Goal: Information Seeking & Learning: Learn about a topic

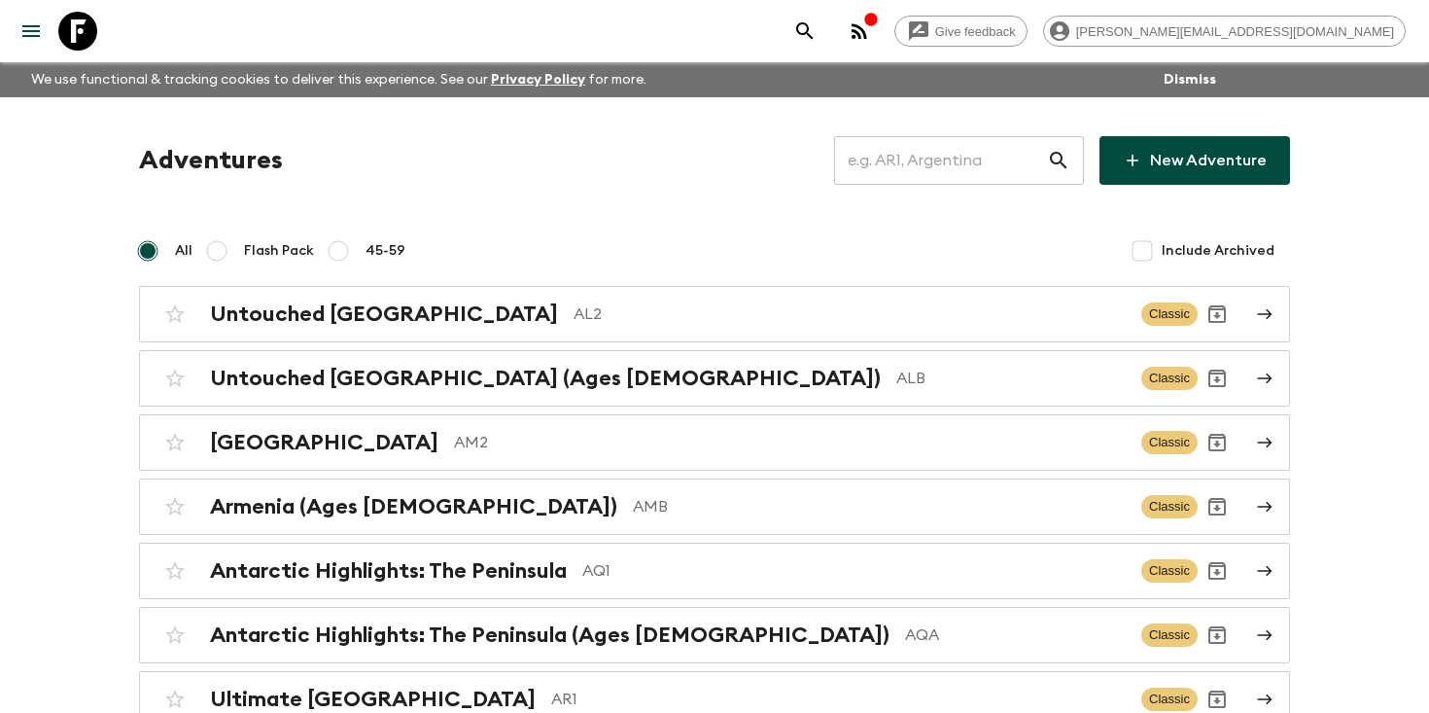
click at [917, 169] on input "text" at bounding box center [940, 160] width 213 height 54
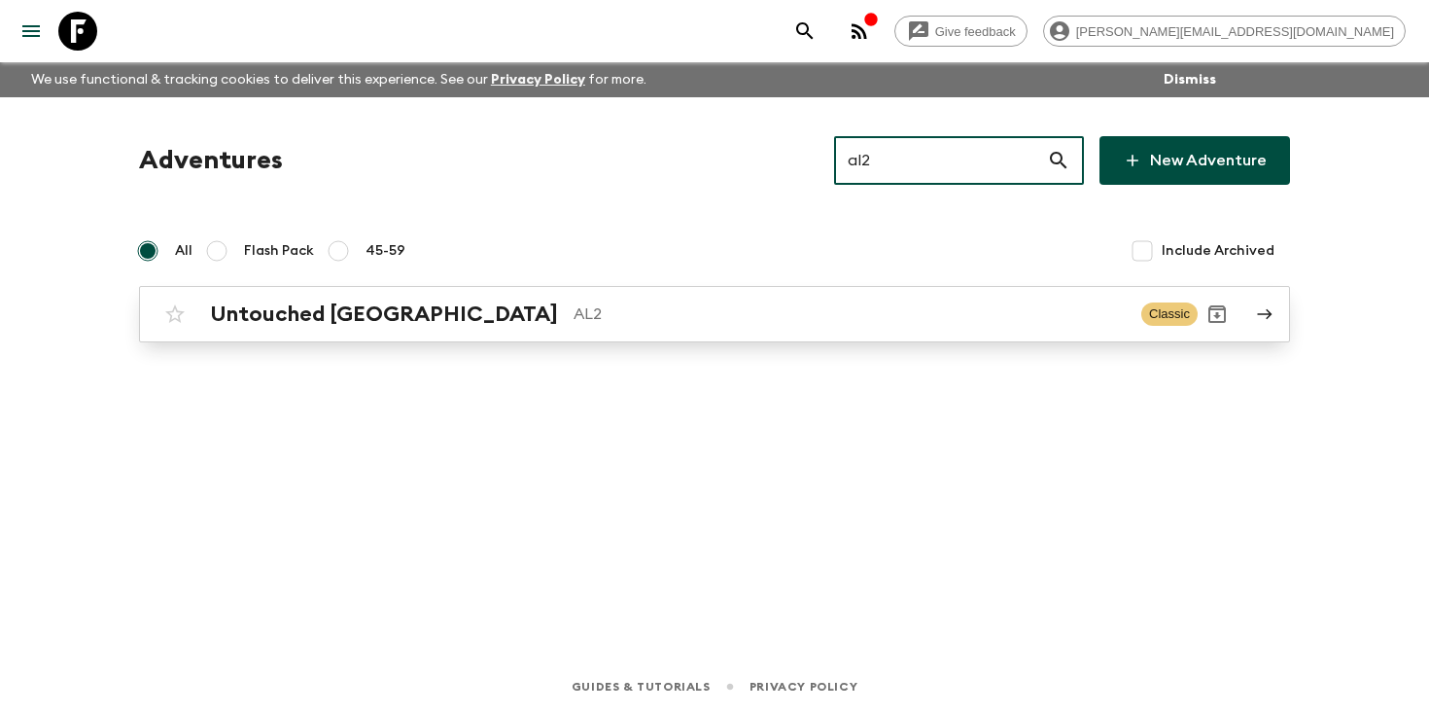
type input "al2"
click at [348, 333] on link "Untouched Albania AL2 Classic" at bounding box center [714, 314] width 1151 height 56
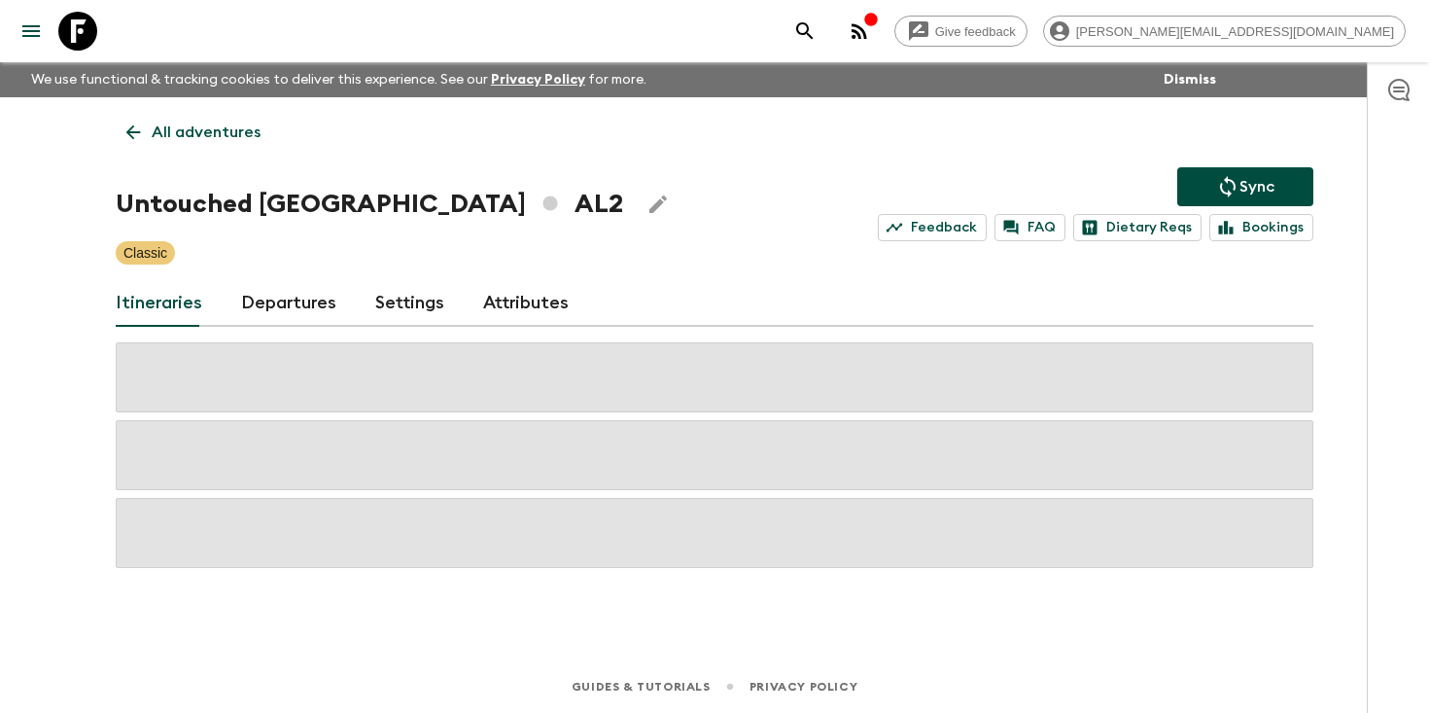
click at [268, 303] on link "Departures" at bounding box center [288, 303] width 95 height 47
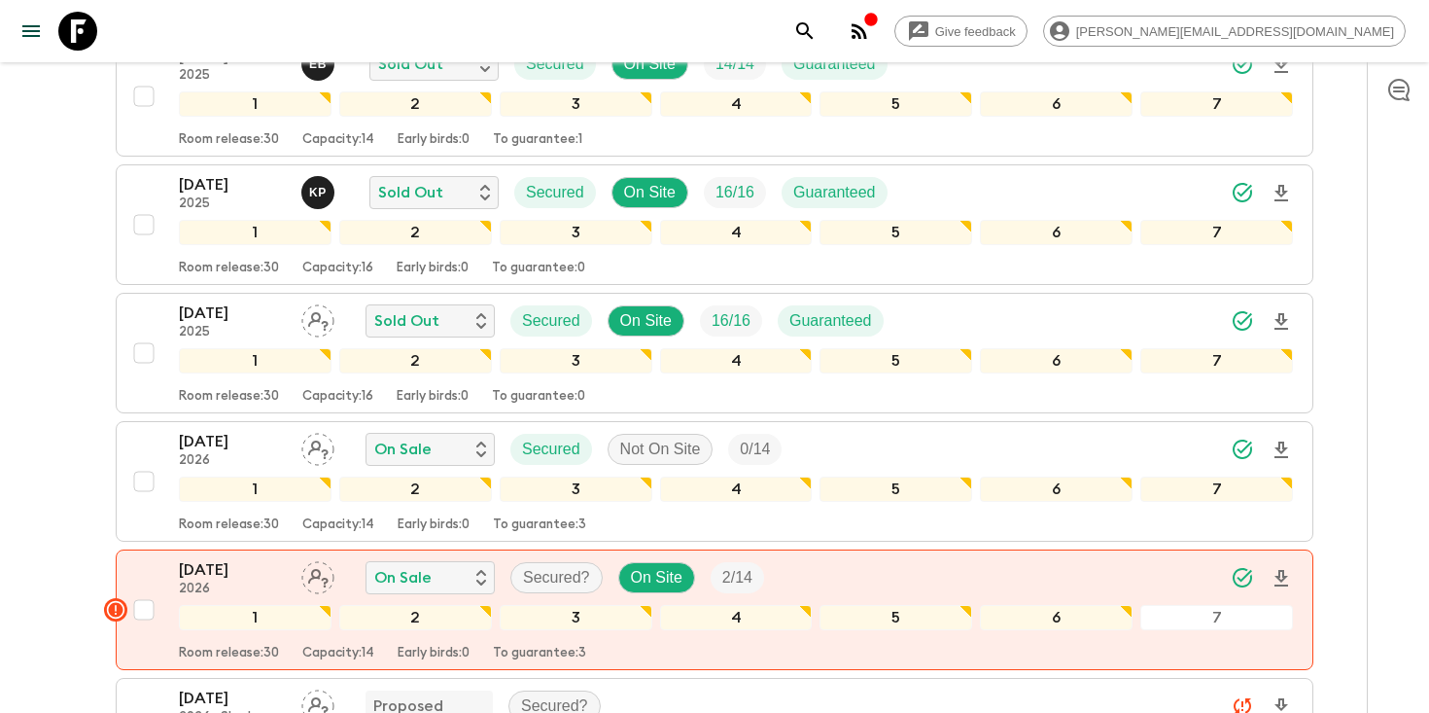
scroll to position [1180, 0]
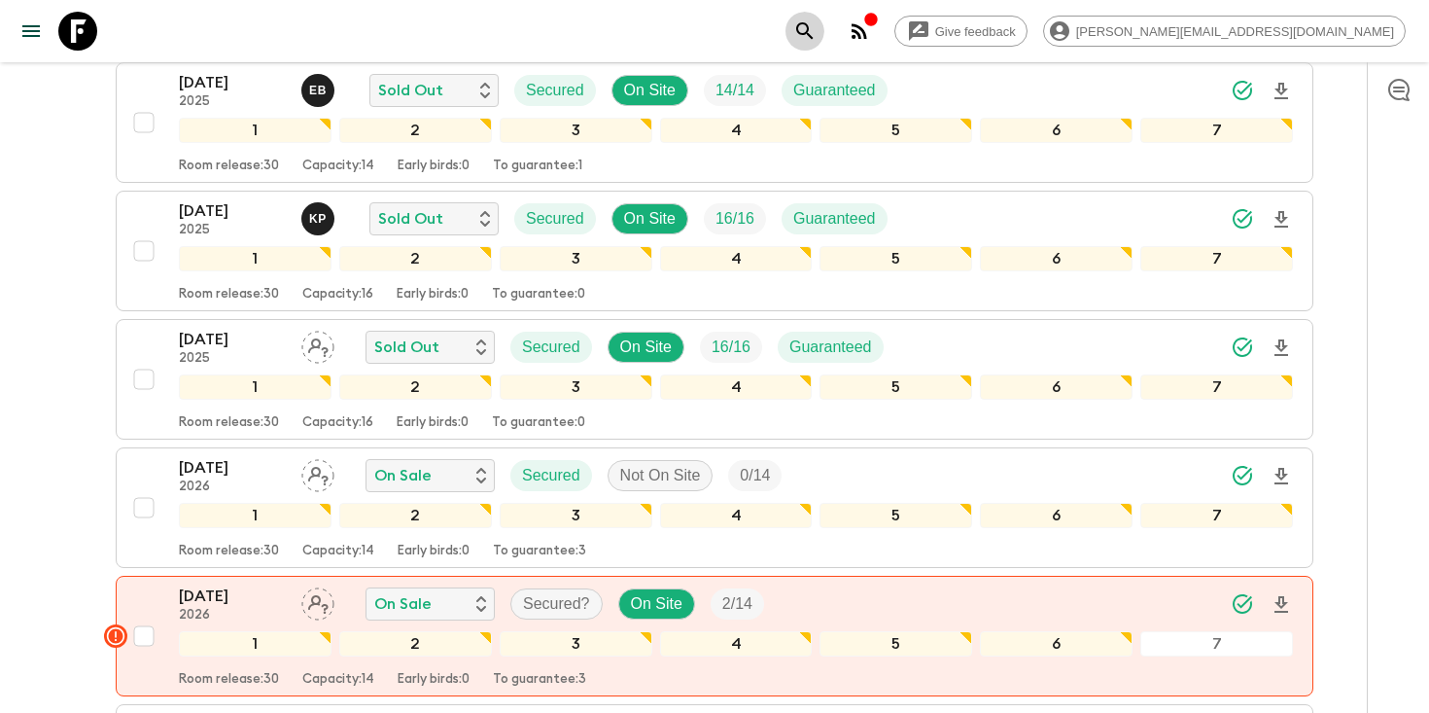
click at [824, 32] on button "search adventures" at bounding box center [805, 31] width 39 height 39
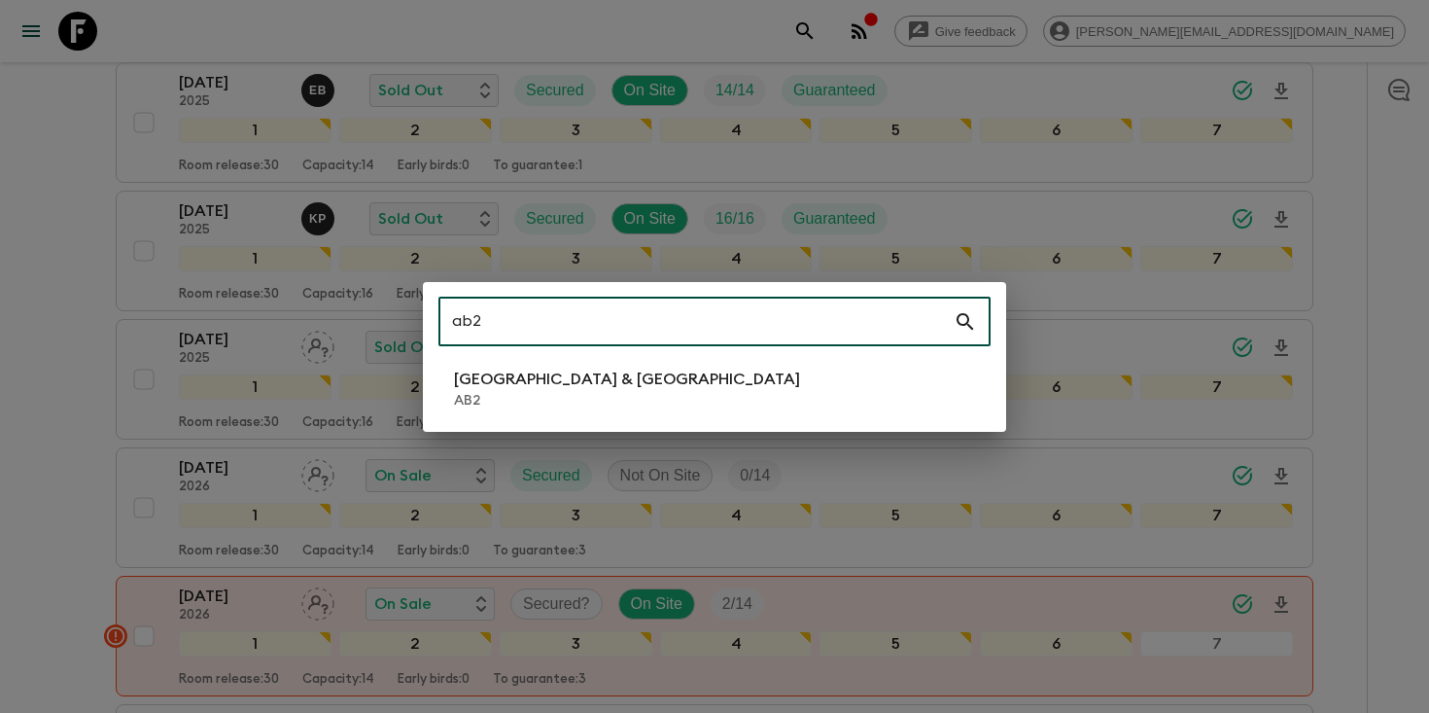
type input "ab2"
click at [701, 393] on li "Argentina & [GEOGRAPHIC_DATA] AB2" at bounding box center [714, 389] width 552 height 54
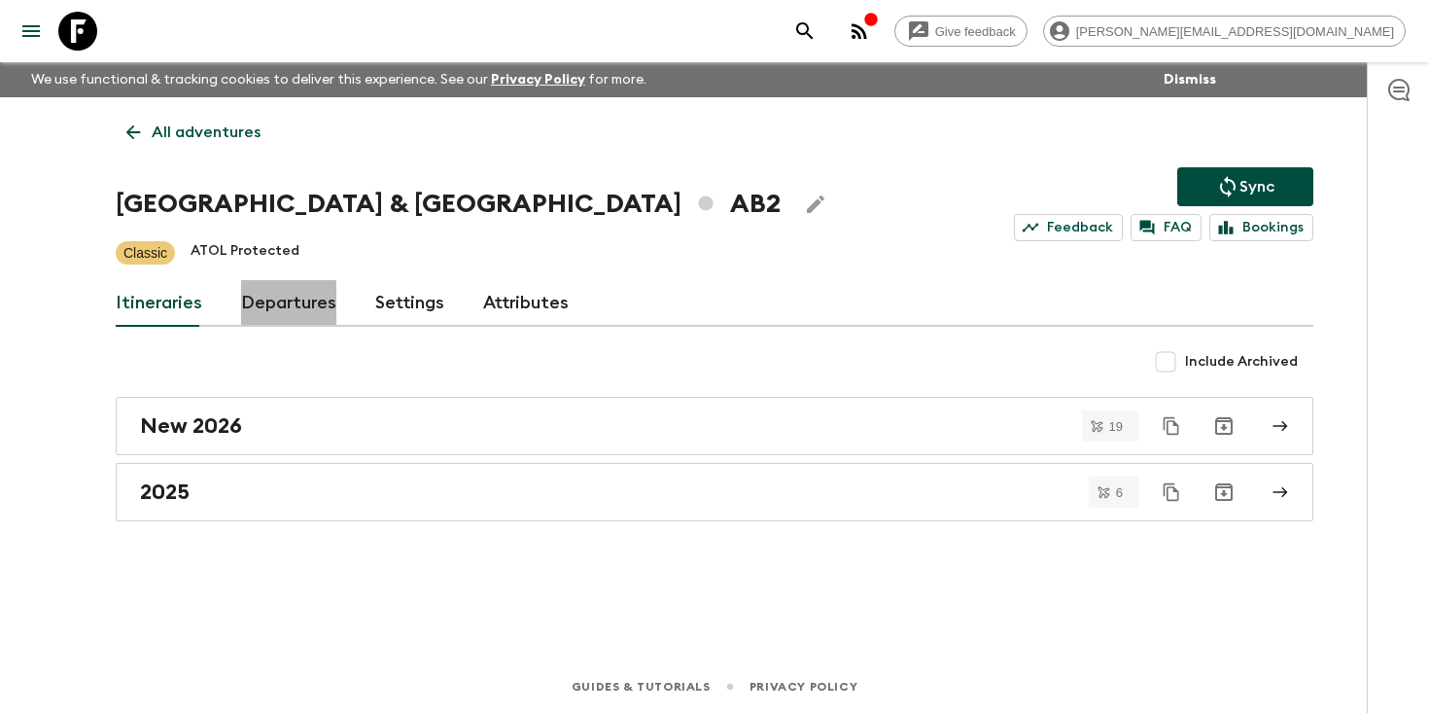
click at [282, 308] on link "Departures" at bounding box center [288, 303] width 95 height 47
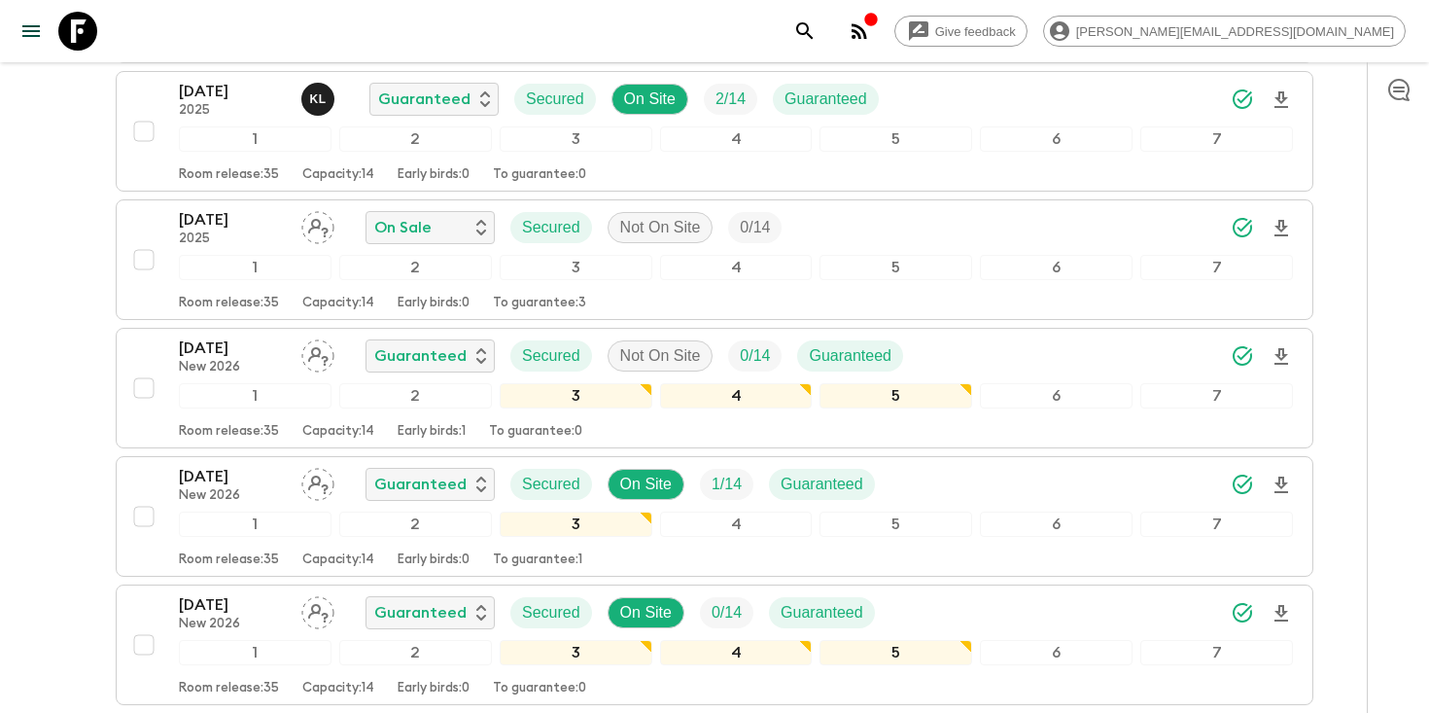
scroll to position [1018, 0]
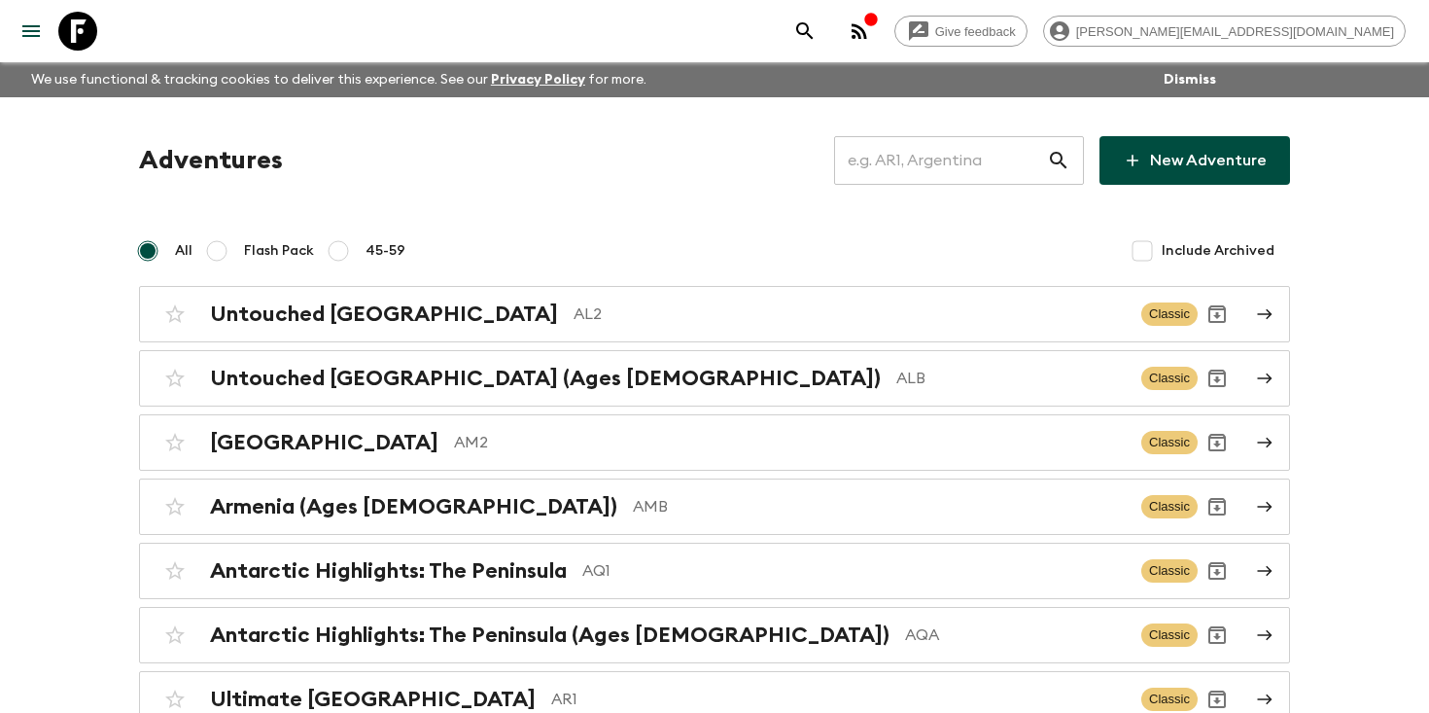
click at [942, 170] on input "text" at bounding box center [940, 160] width 213 height 54
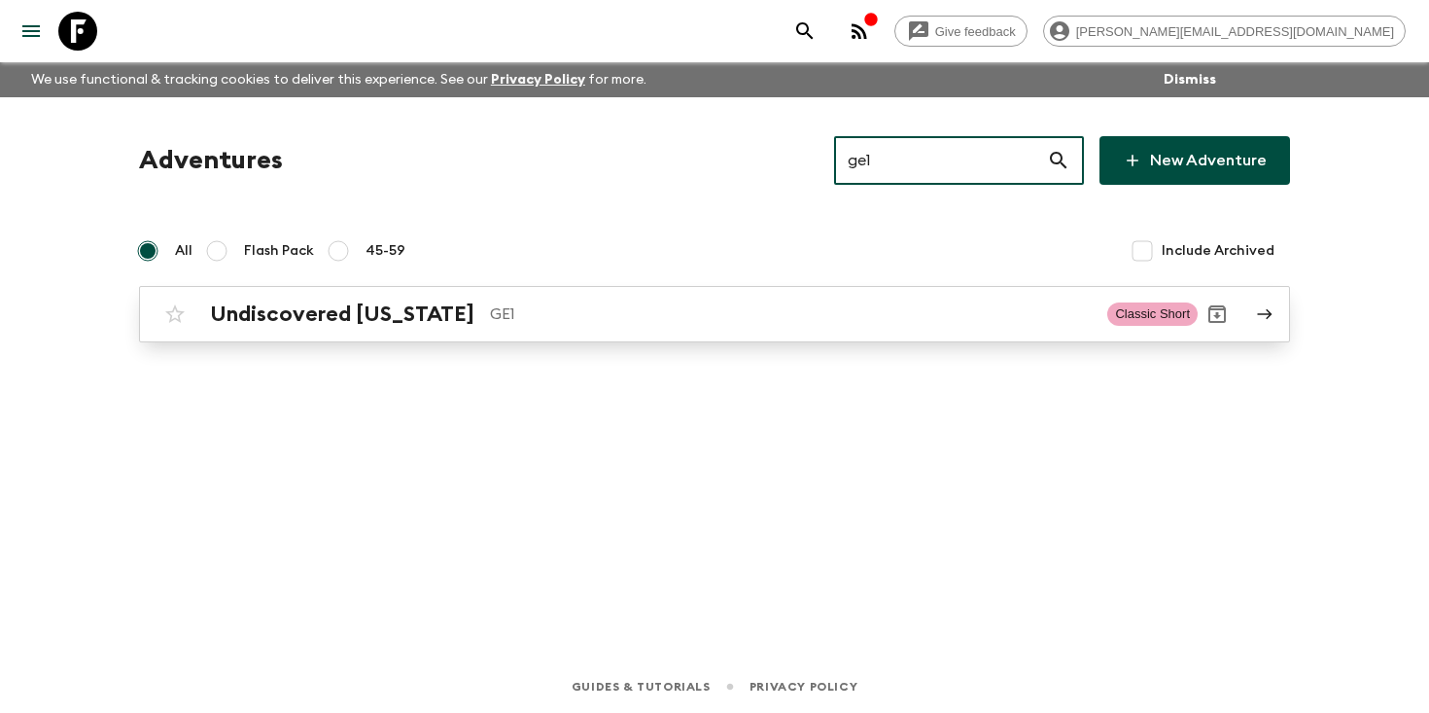
type input "ge1"
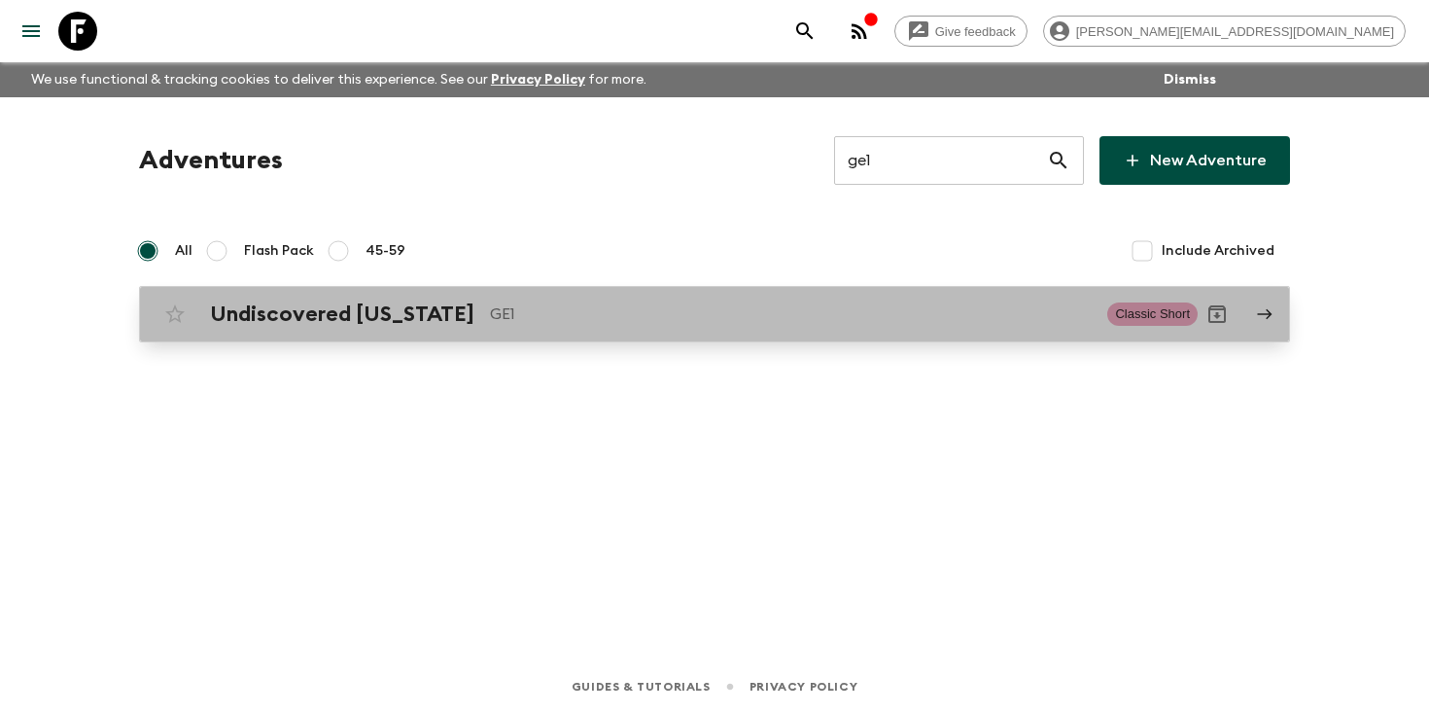
click at [539, 314] on p "GE1" at bounding box center [791, 313] width 602 height 23
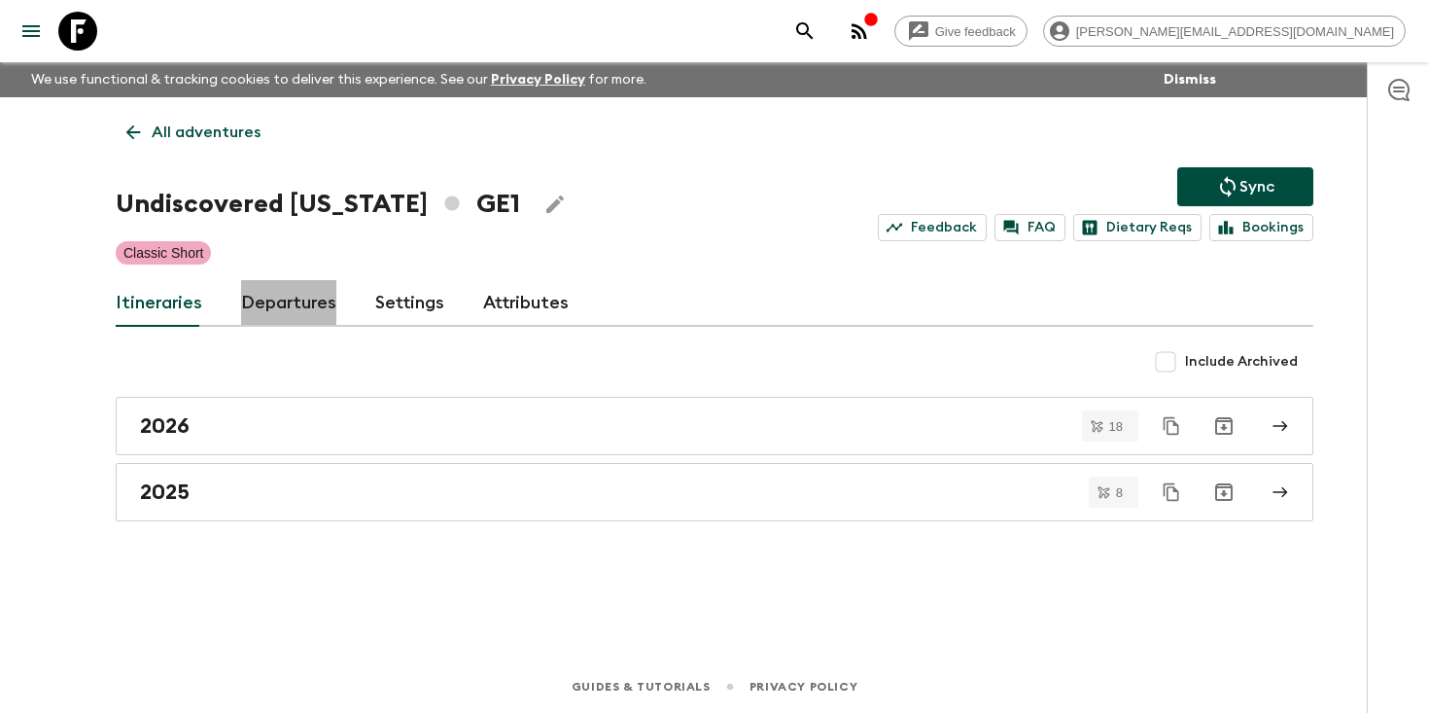
click at [294, 326] on link "Departures" at bounding box center [288, 303] width 95 height 47
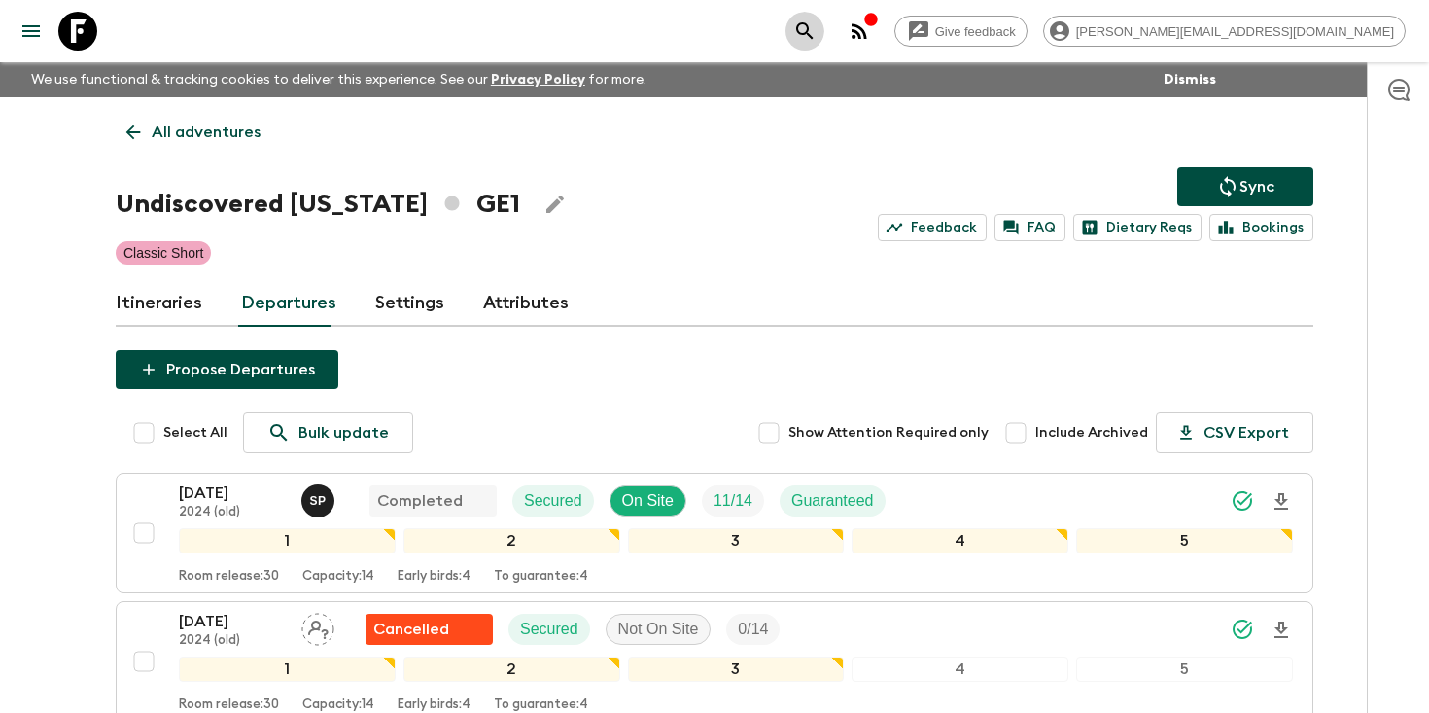
click at [813, 28] on icon "search adventures" at bounding box center [804, 30] width 17 height 17
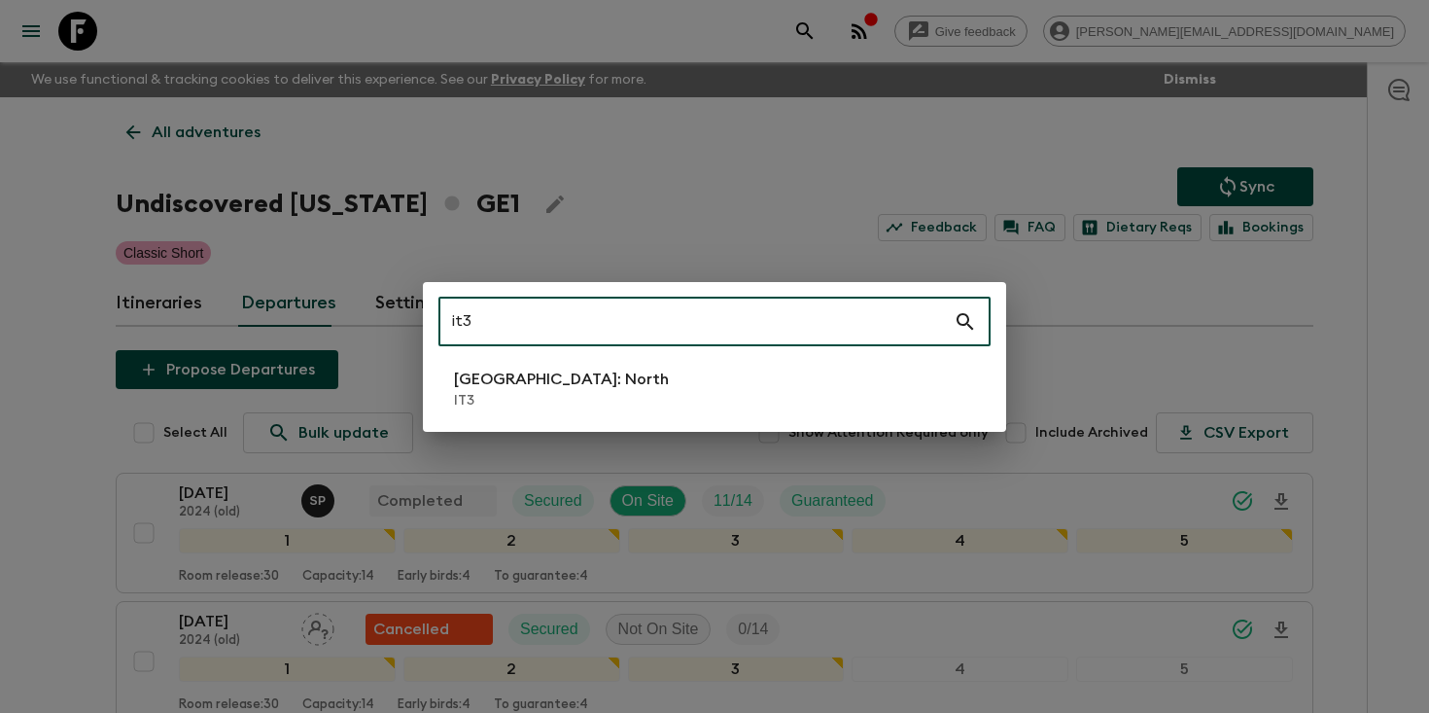
type input "it3"
click at [775, 395] on li "Italy: North IT3" at bounding box center [714, 389] width 552 height 54
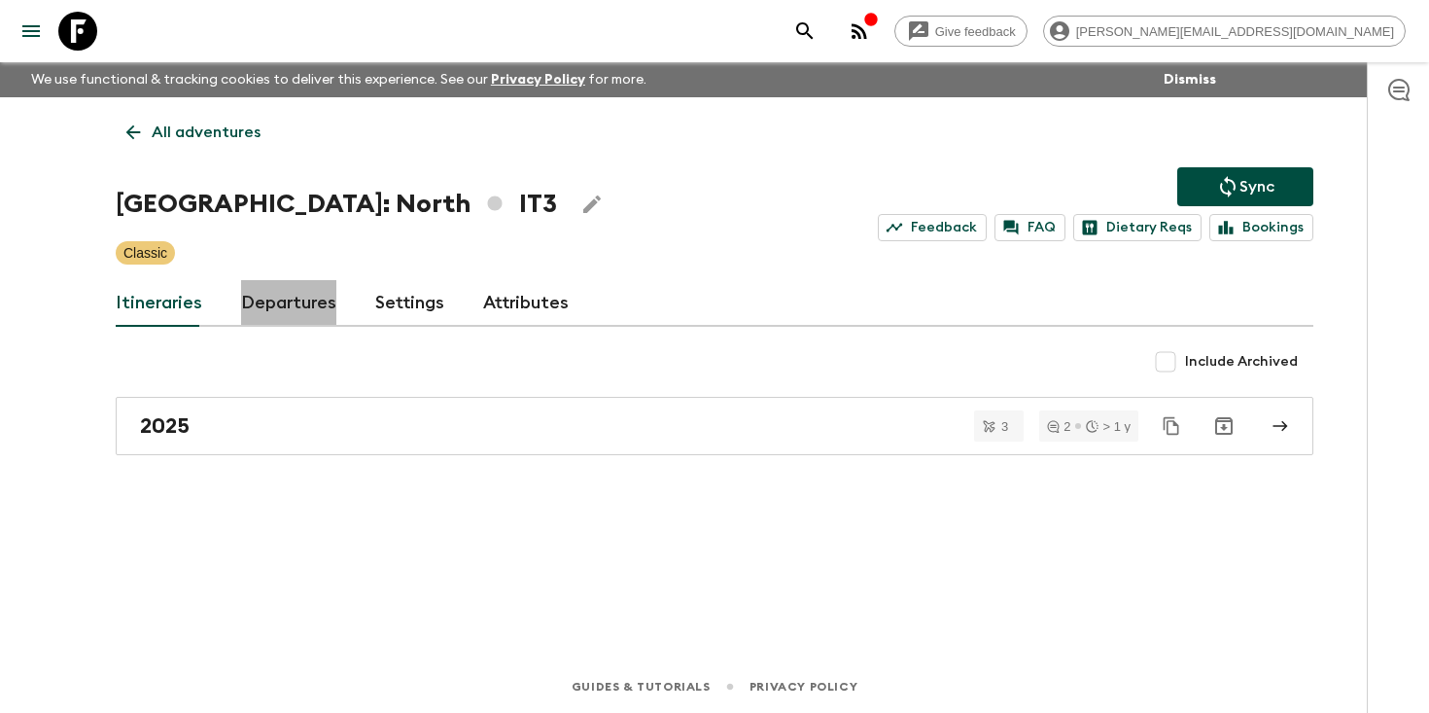
click at [293, 300] on link "Departures" at bounding box center [288, 303] width 95 height 47
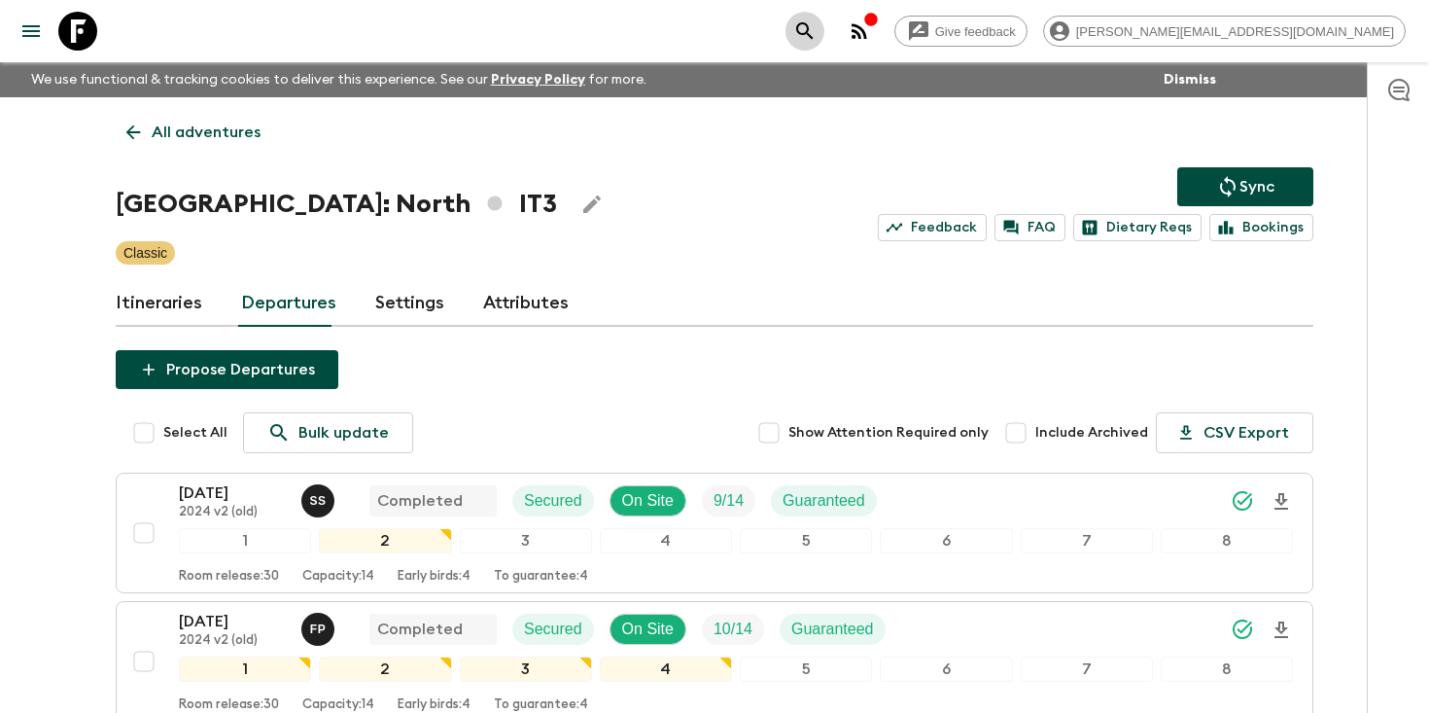
click at [817, 21] on icon "search adventures" at bounding box center [804, 30] width 23 height 23
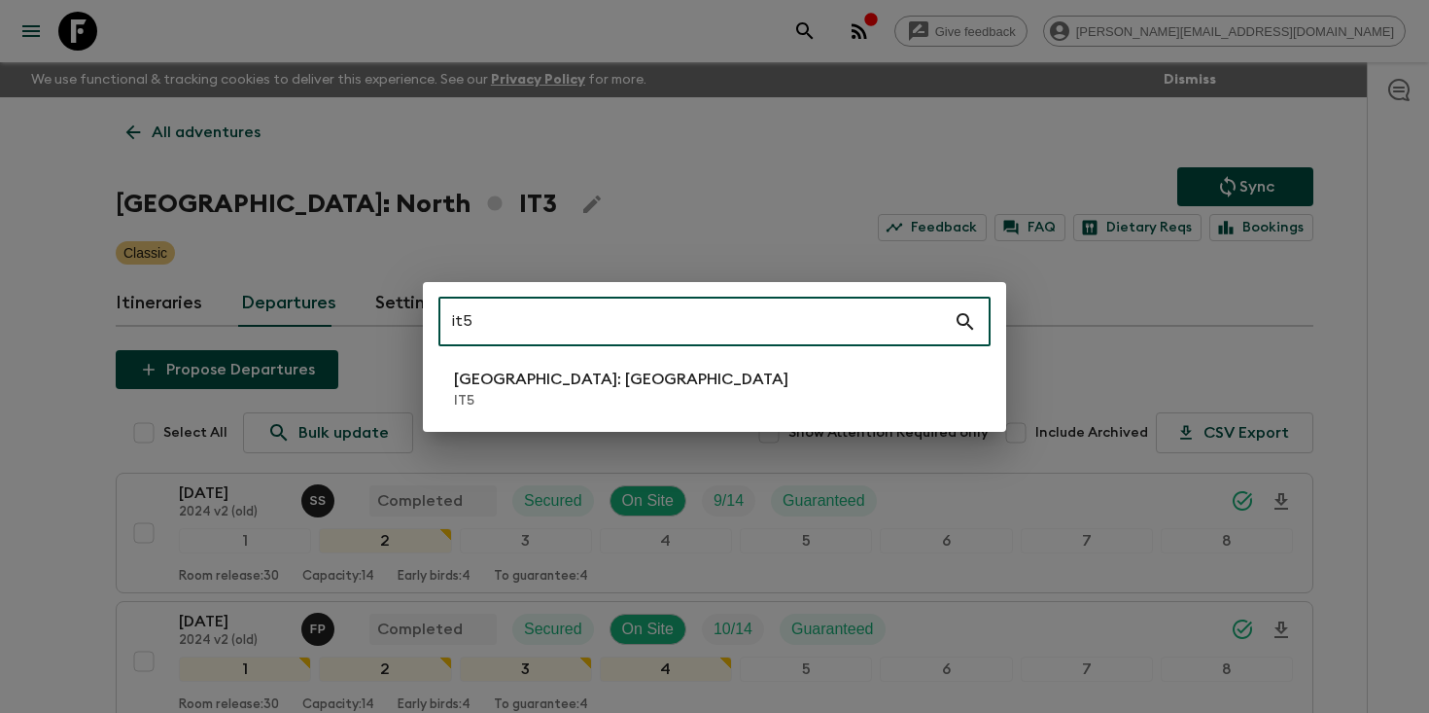
type input "it5"
click at [704, 387] on li "Italy: Sicily IT5" at bounding box center [714, 389] width 552 height 54
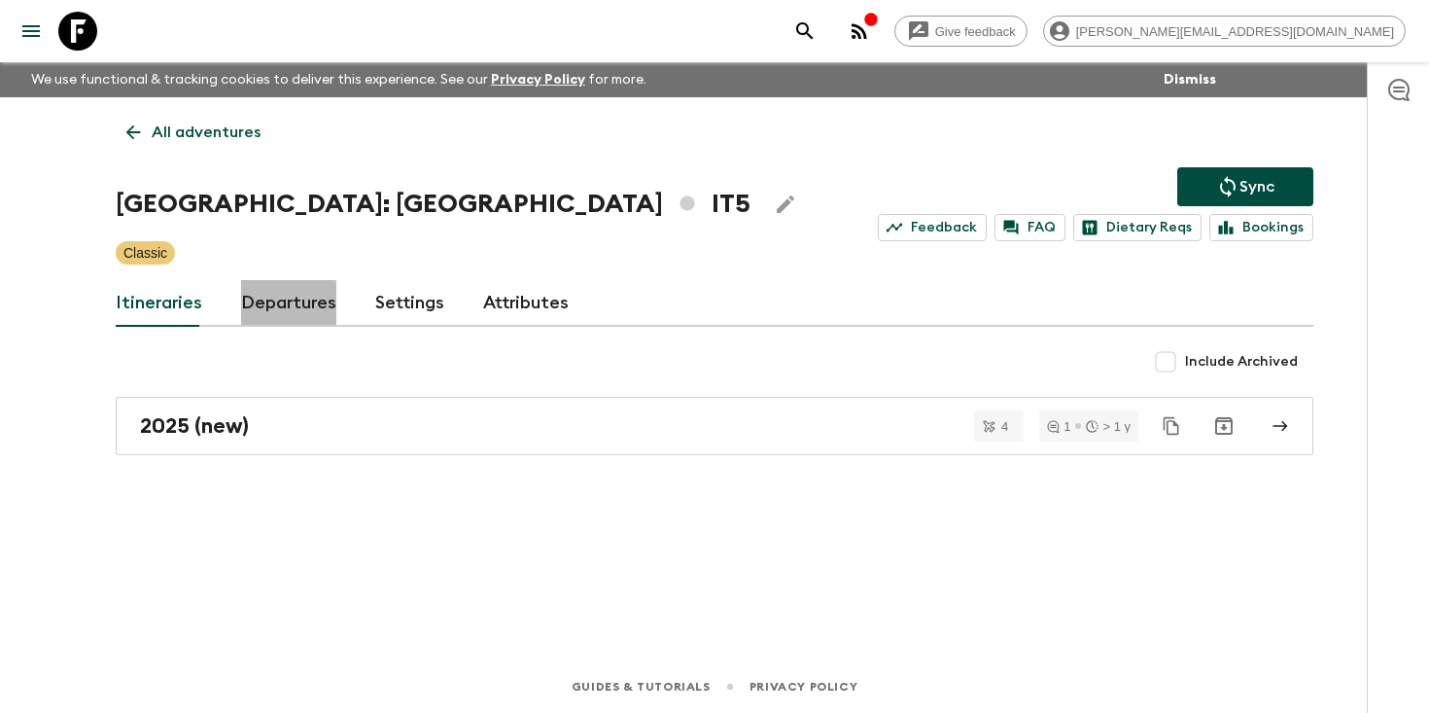
click at [259, 309] on link "Departures" at bounding box center [288, 303] width 95 height 47
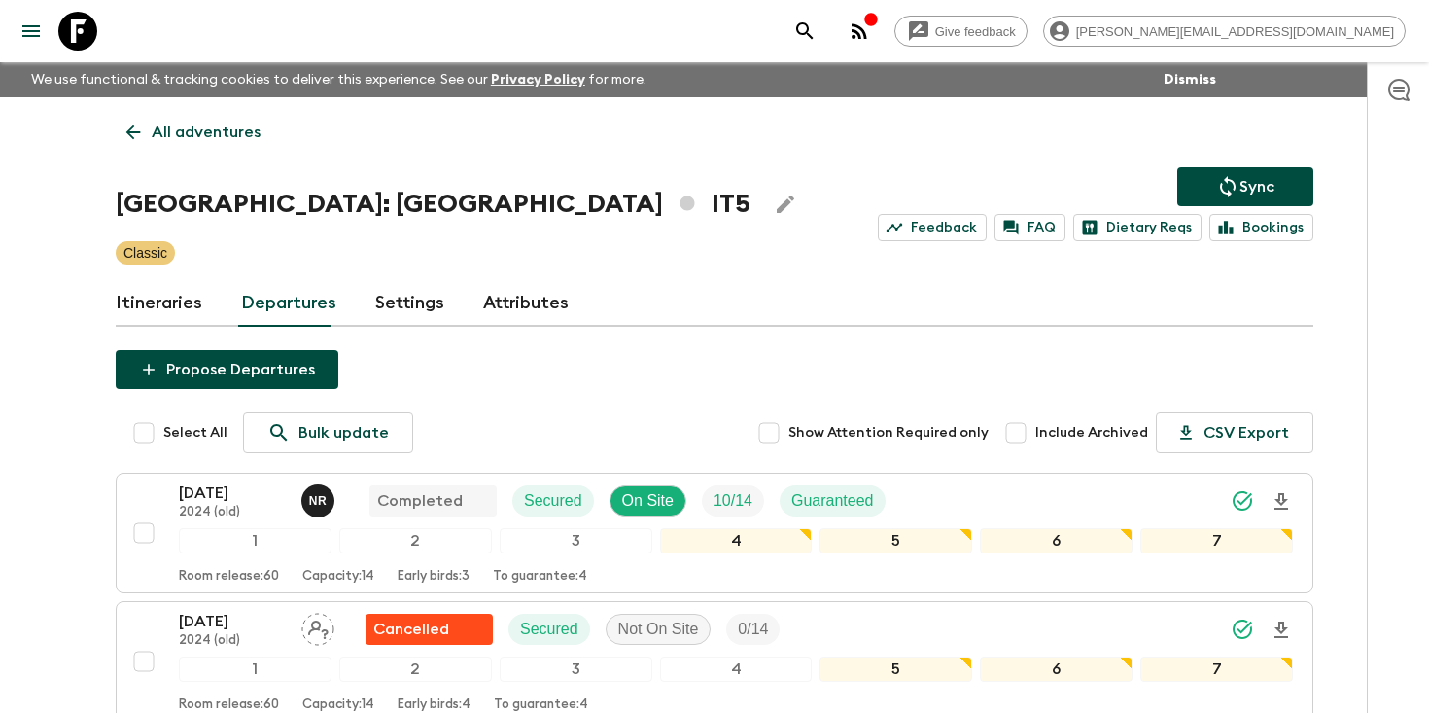
click at [813, 31] on icon "search adventures" at bounding box center [804, 30] width 17 height 17
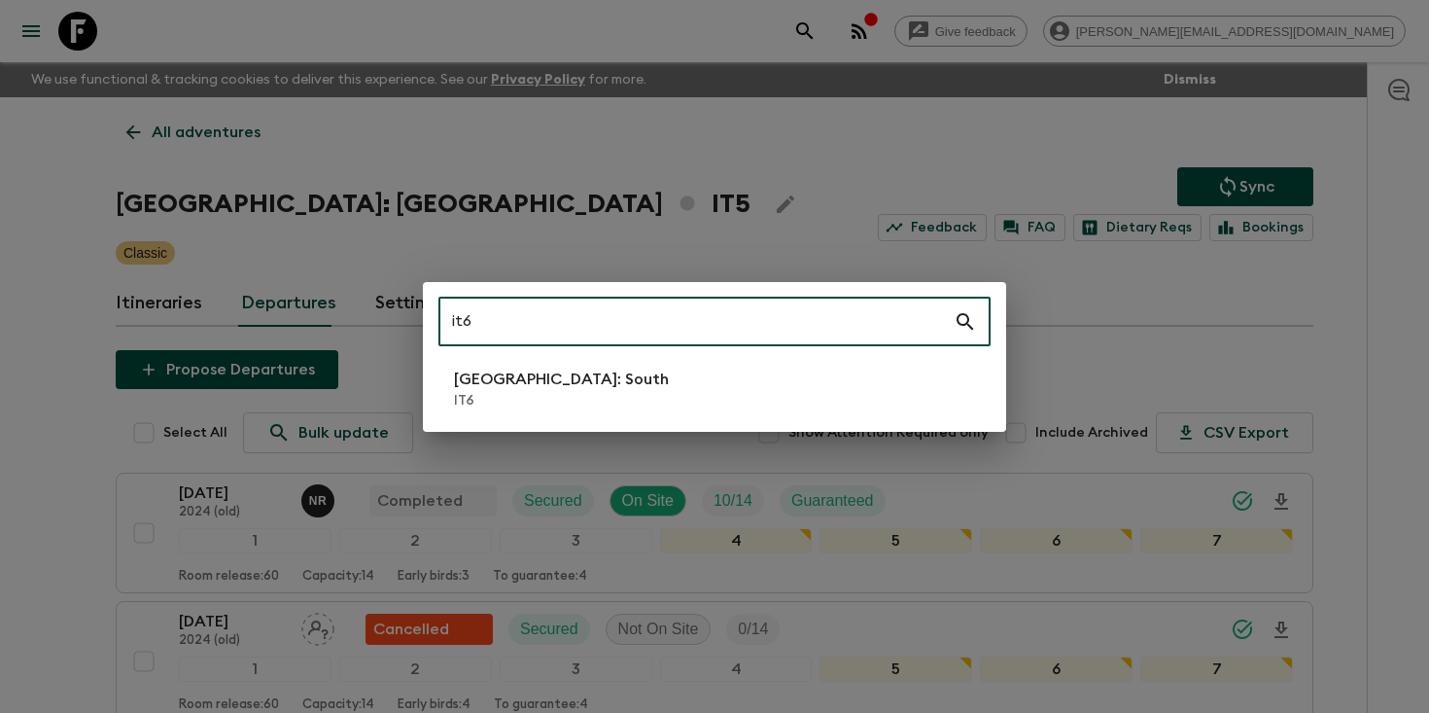
type input "it6"
click at [620, 388] on li "Italy: South IT6" at bounding box center [714, 389] width 552 height 54
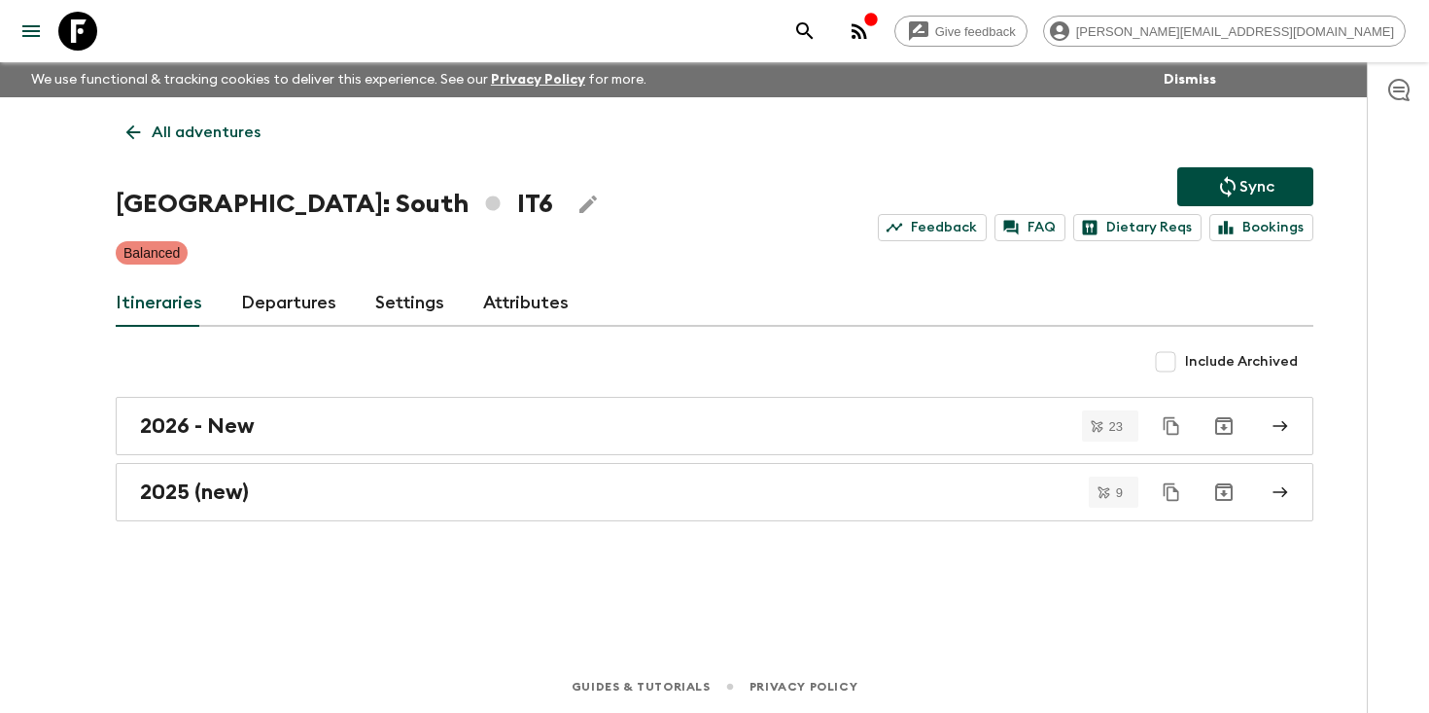
click at [255, 308] on link "Departures" at bounding box center [288, 303] width 95 height 47
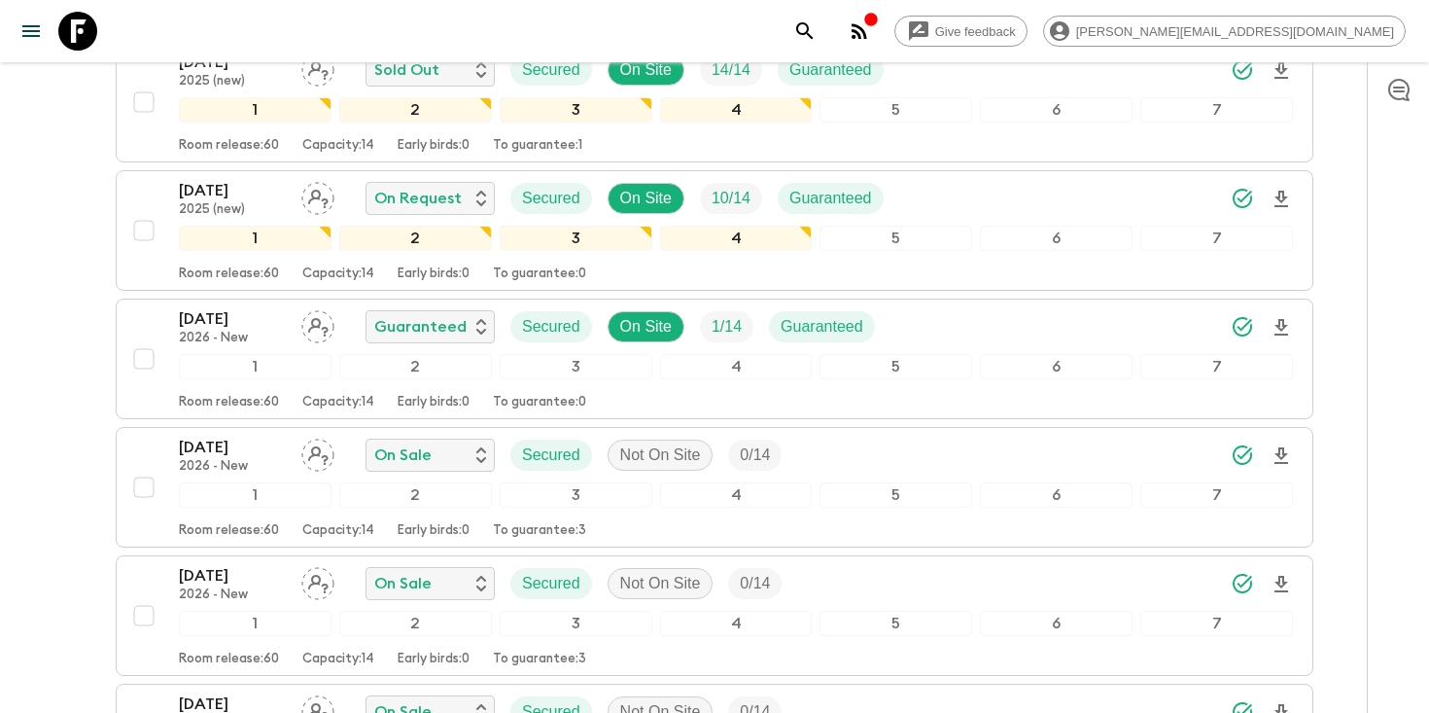
scroll to position [1325, 0]
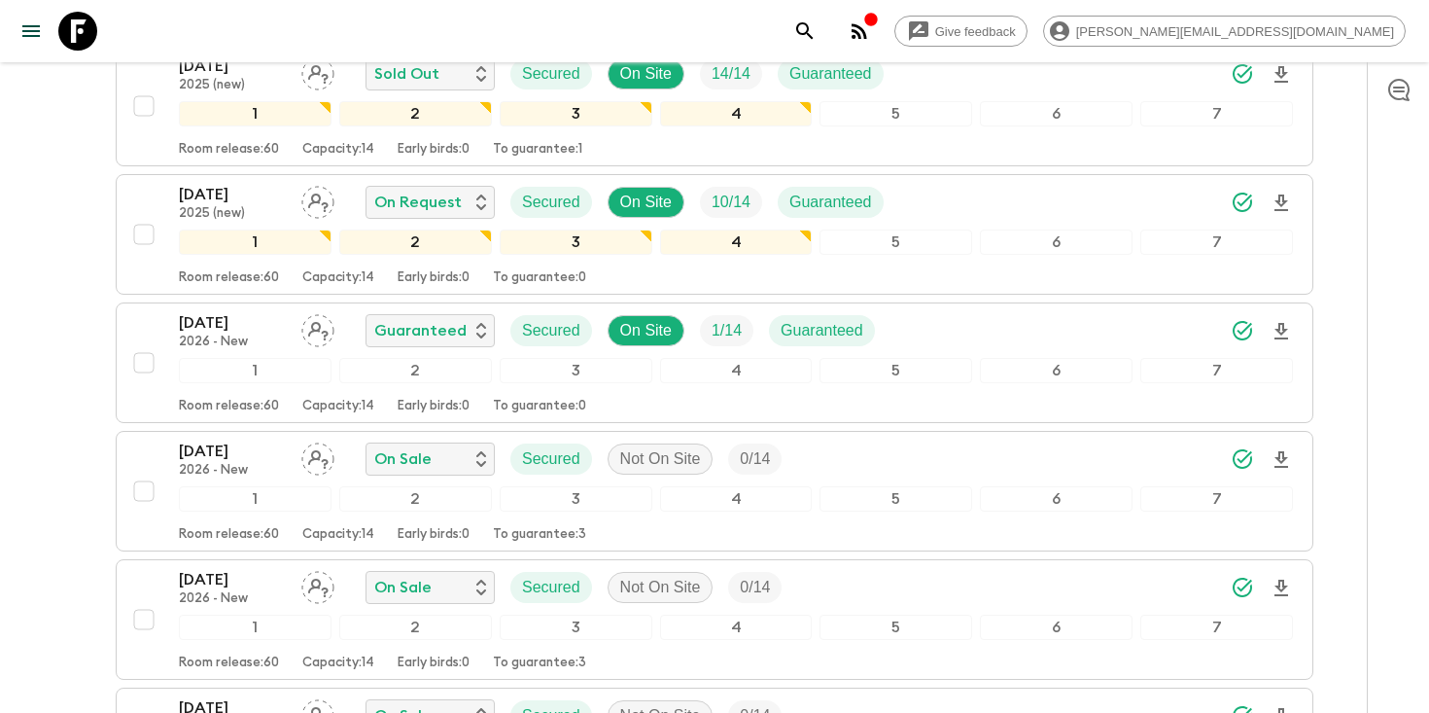
click at [817, 22] on icon "search adventures" at bounding box center [804, 30] width 23 height 23
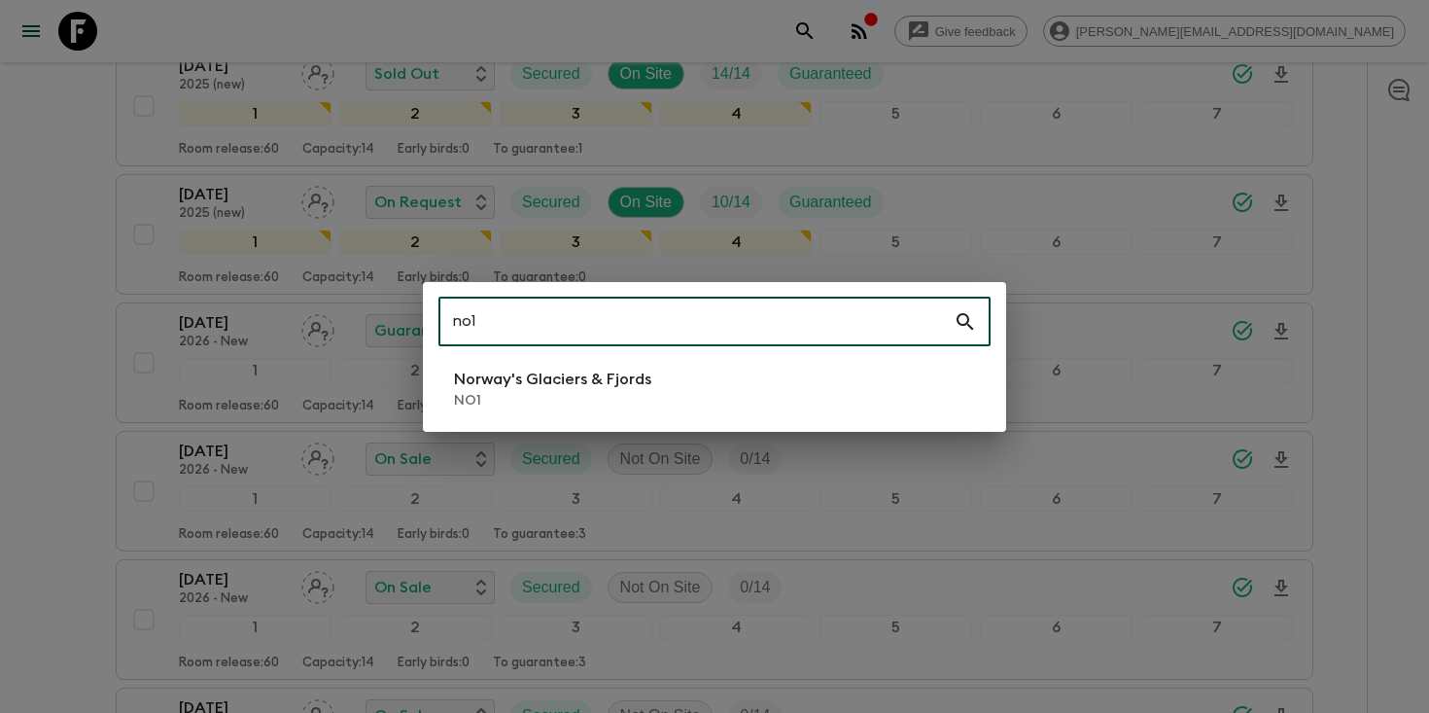
type input "no1"
click at [716, 372] on li "Norway's Glaciers & Fjords NO1" at bounding box center [714, 389] width 552 height 54
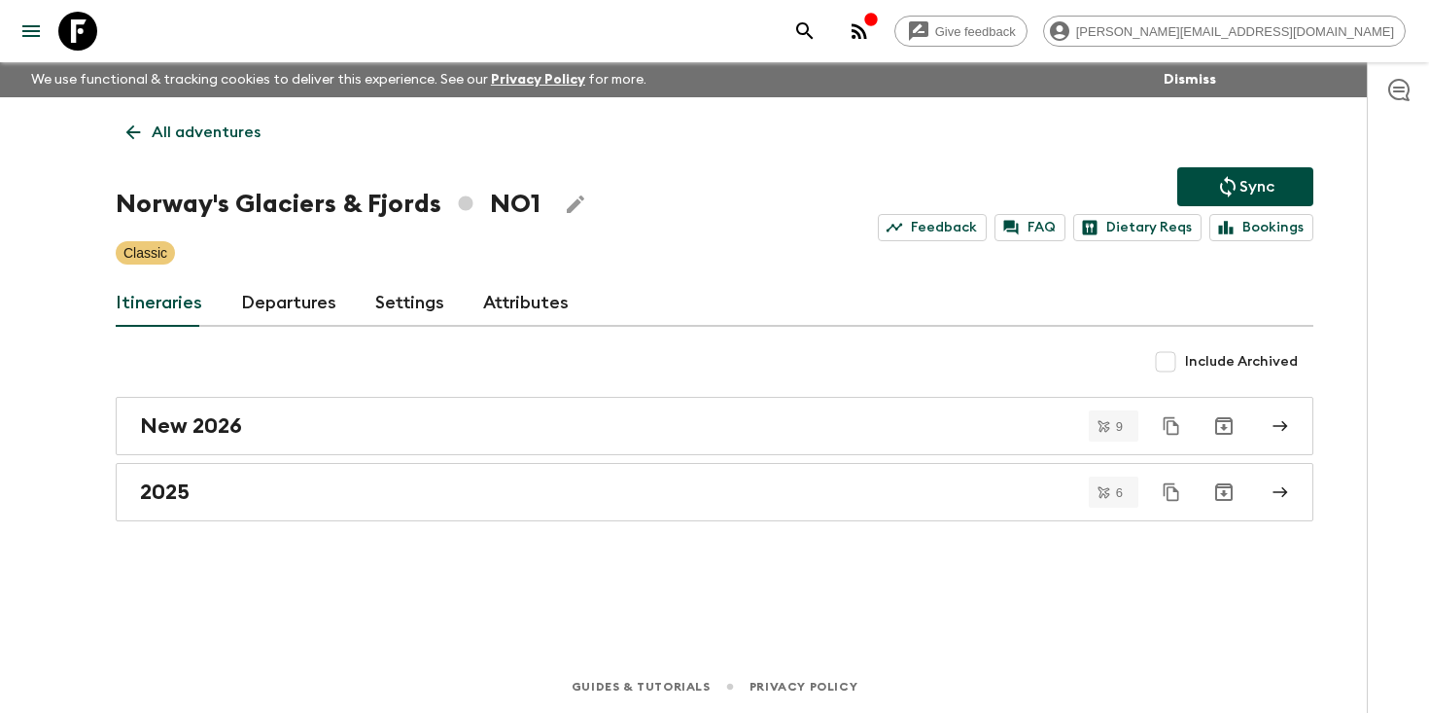
click at [303, 313] on link "Departures" at bounding box center [288, 303] width 95 height 47
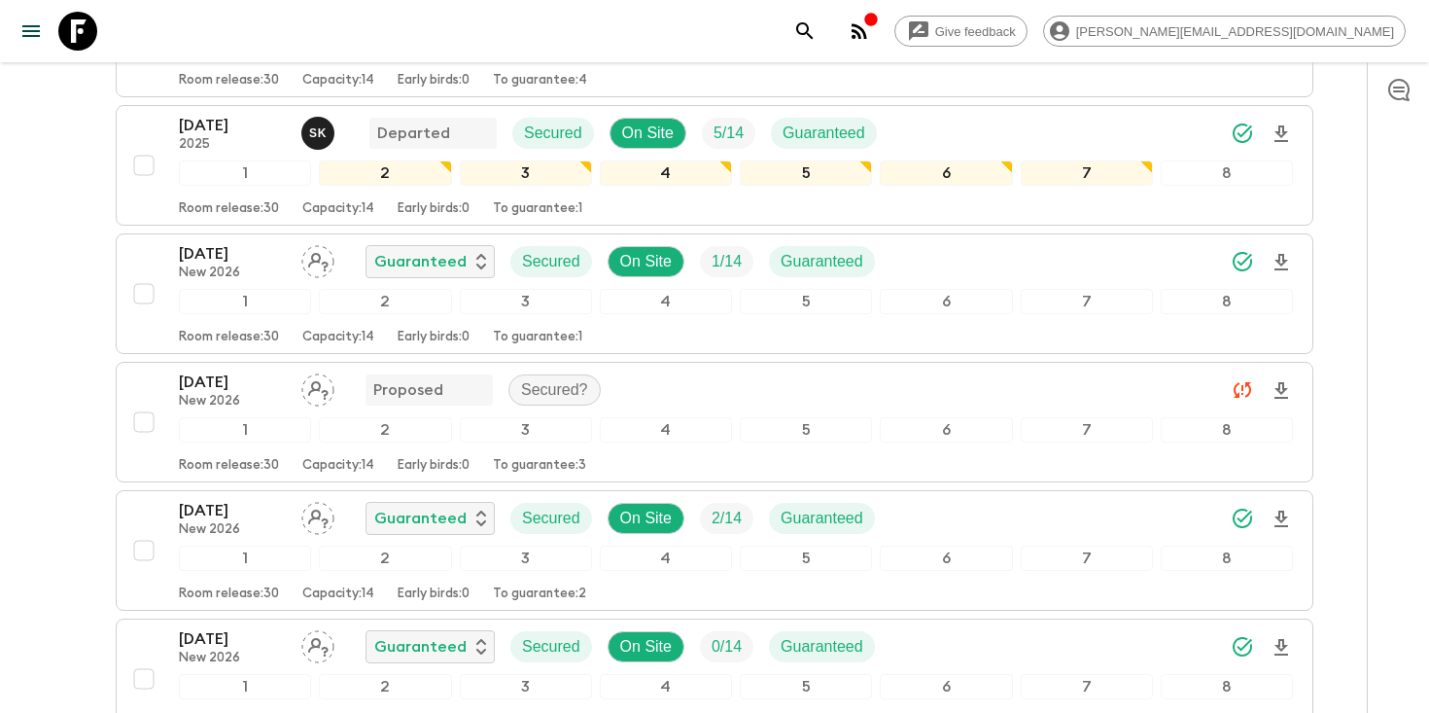
scroll to position [1766, 0]
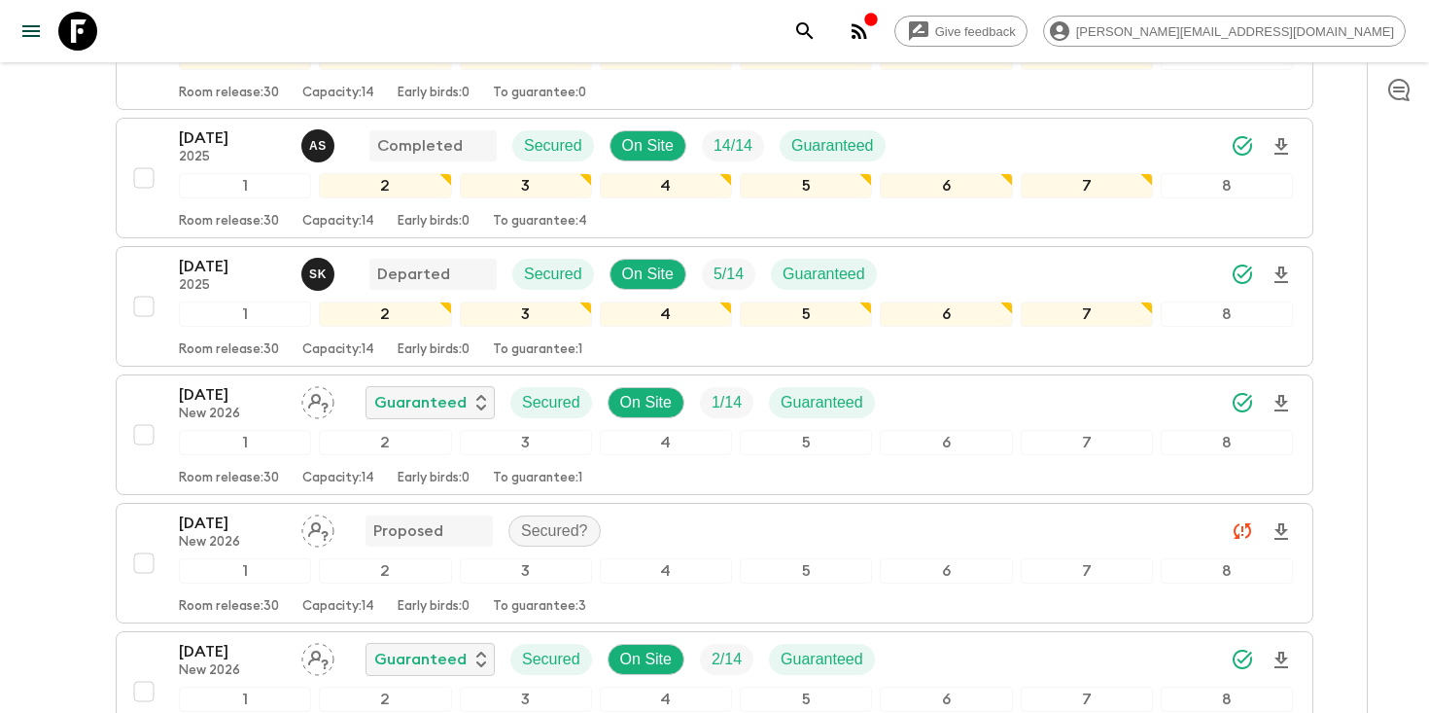
click at [813, 25] on icon "search adventures" at bounding box center [804, 30] width 17 height 17
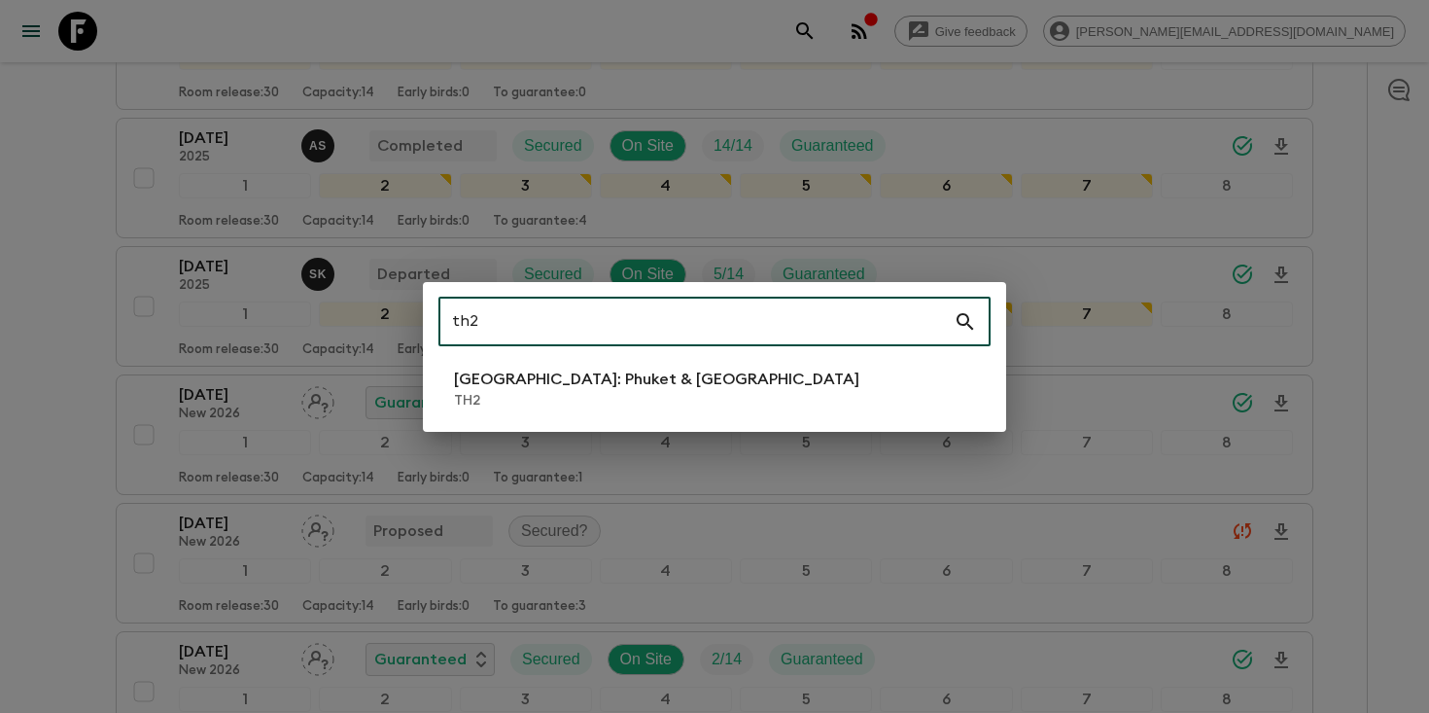
type input "th2"
click at [609, 394] on p "TH2" at bounding box center [656, 400] width 405 height 19
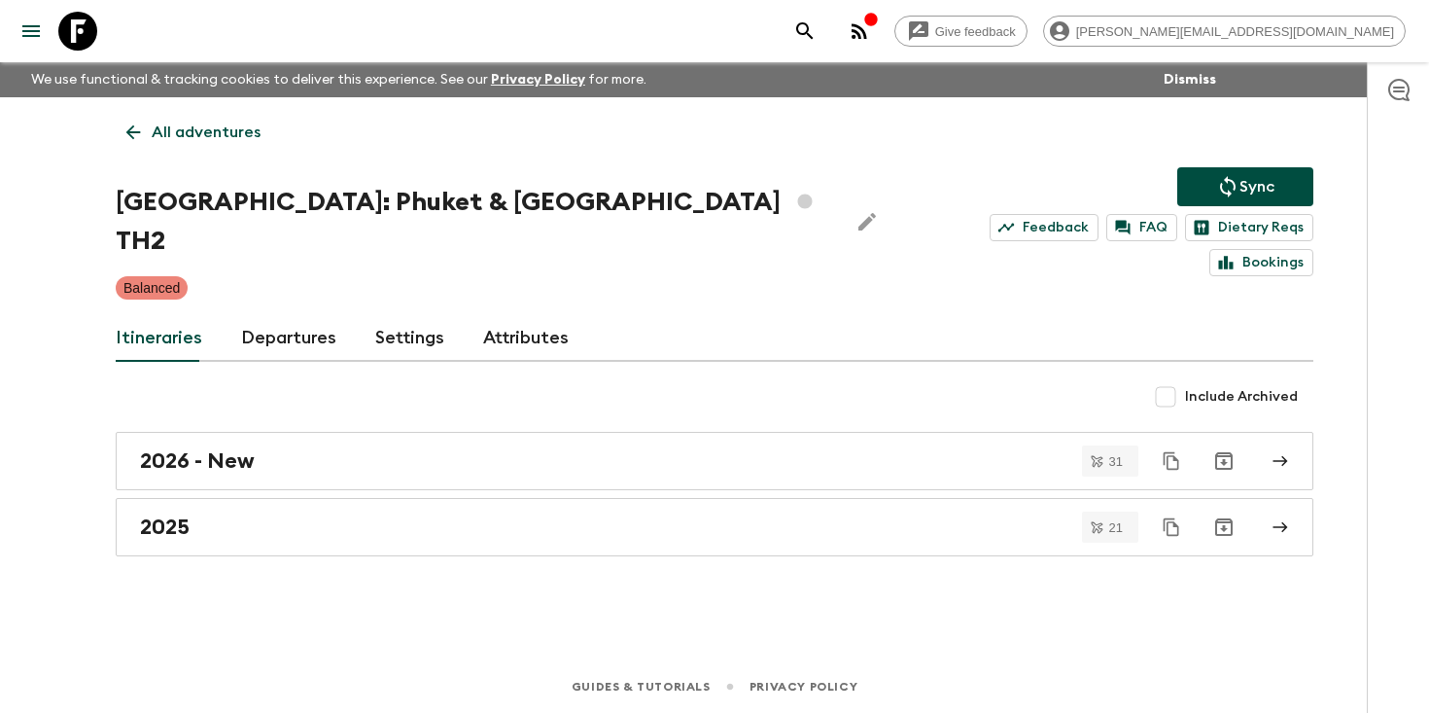
click at [267, 315] on link "Departures" at bounding box center [288, 338] width 95 height 47
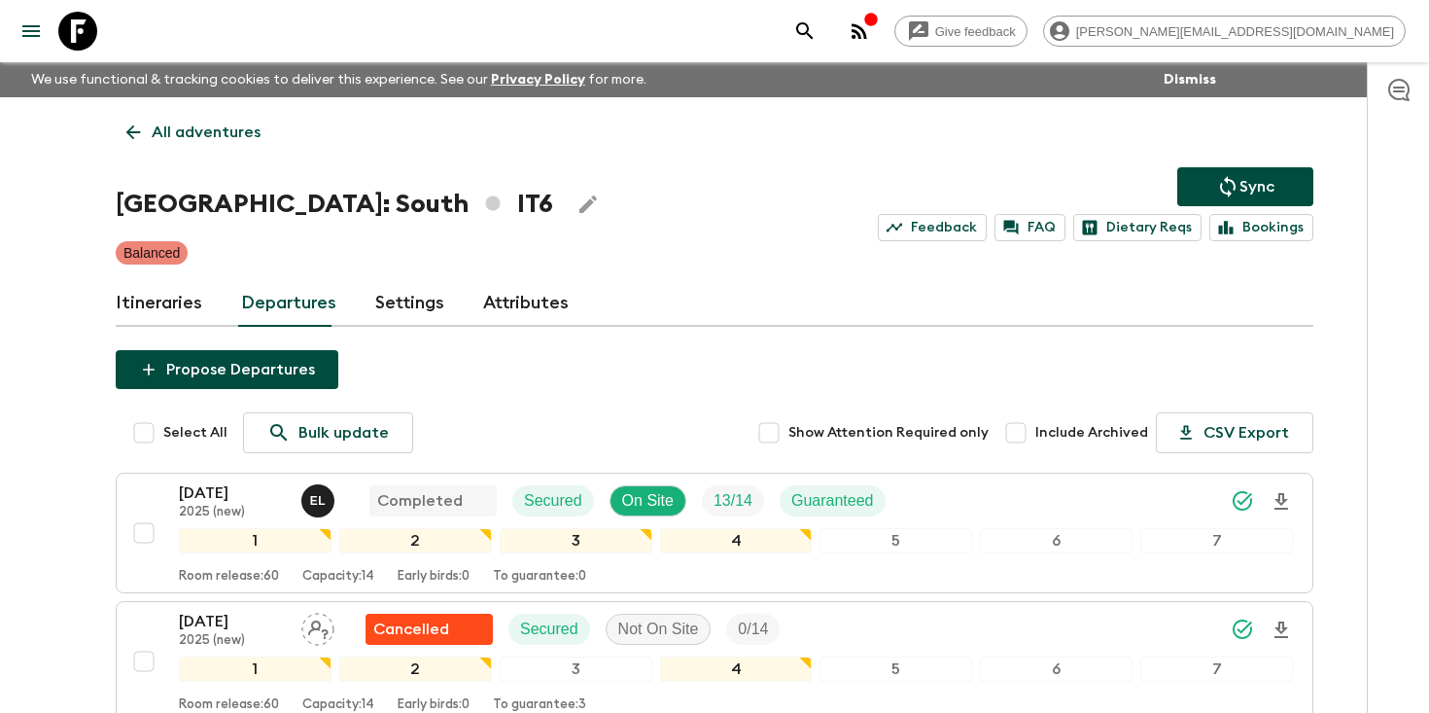
scroll to position [1176, 0]
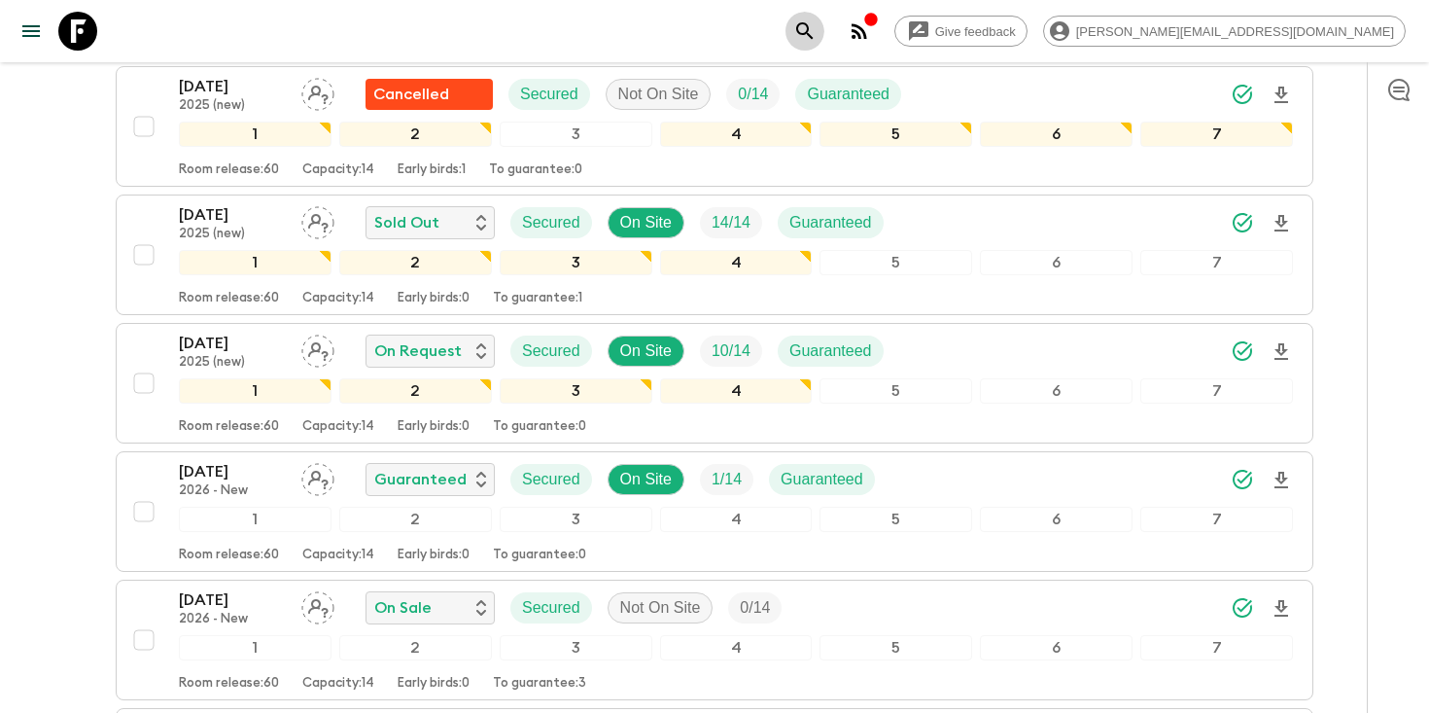
click at [824, 20] on button "search adventures" at bounding box center [805, 31] width 39 height 39
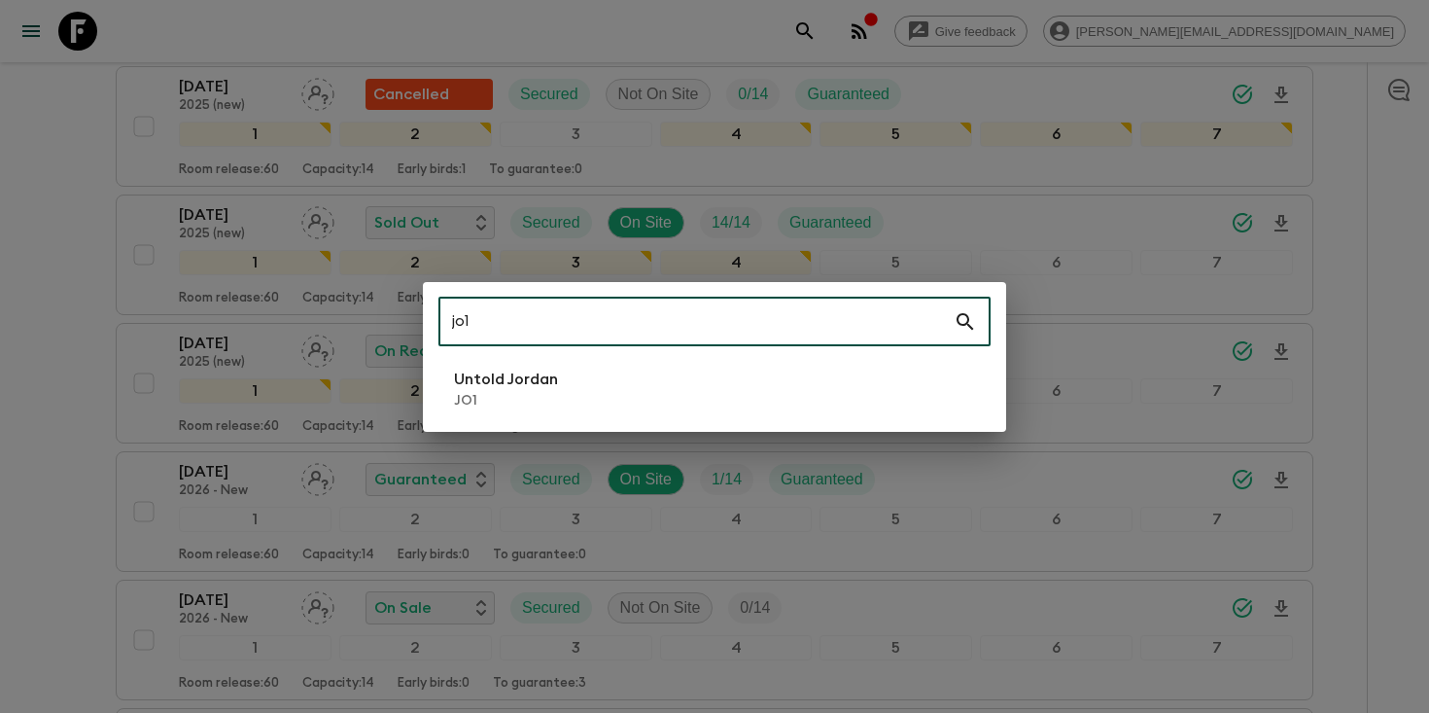
type input "jo1"
click at [554, 388] on p "Untold Jordan" at bounding box center [506, 378] width 104 height 23
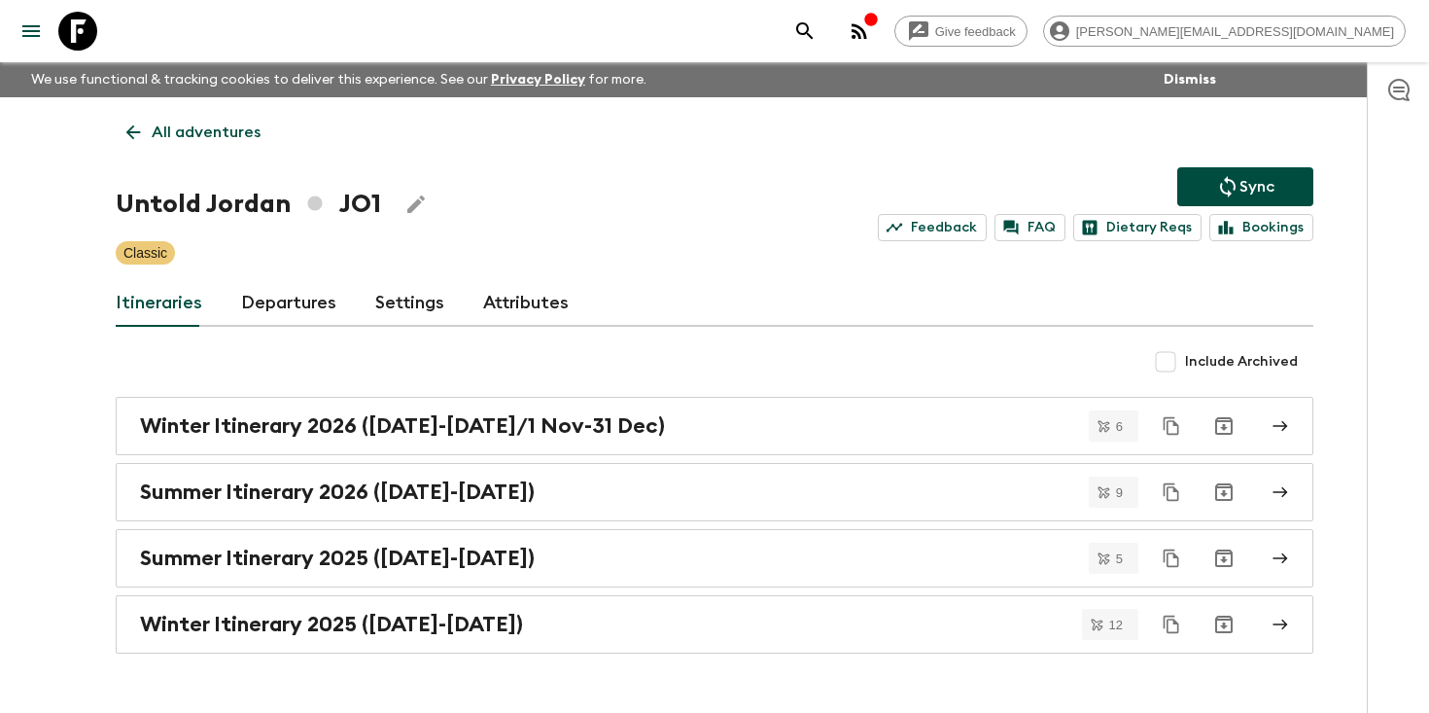
click at [259, 289] on link "Departures" at bounding box center [288, 303] width 95 height 47
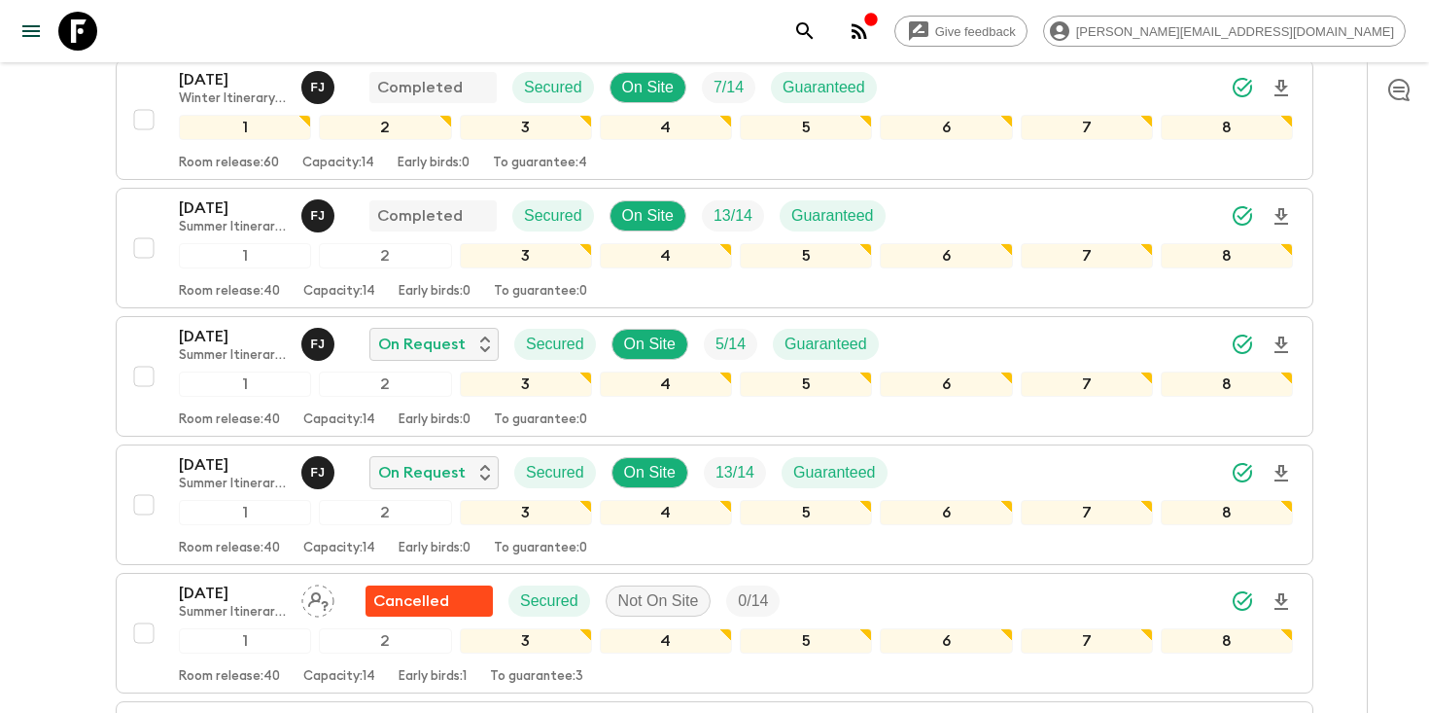
scroll to position [2341, 0]
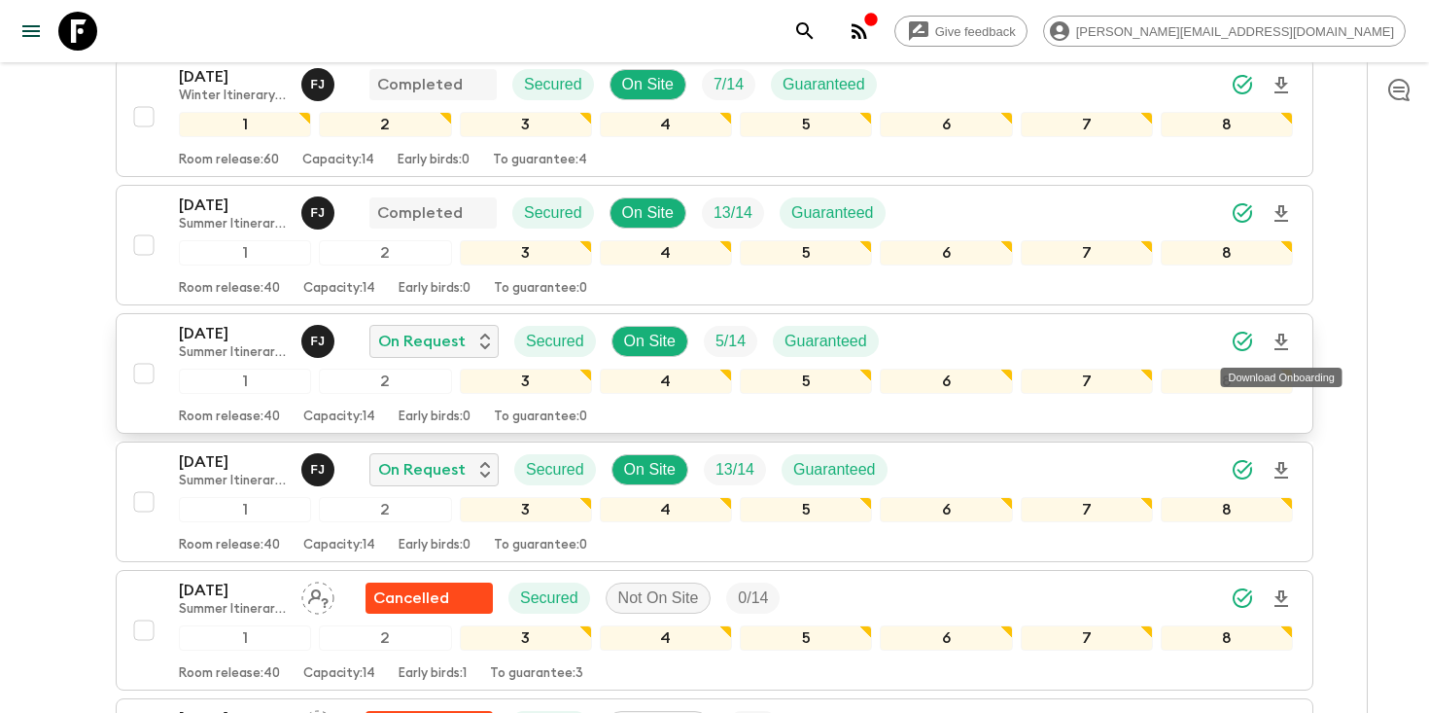
click at [1289, 341] on icon "Download Onboarding" at bounding box center [1281, 342] width 23 height 23
